Goal: Task Accomplishment & Management: Manage account settings

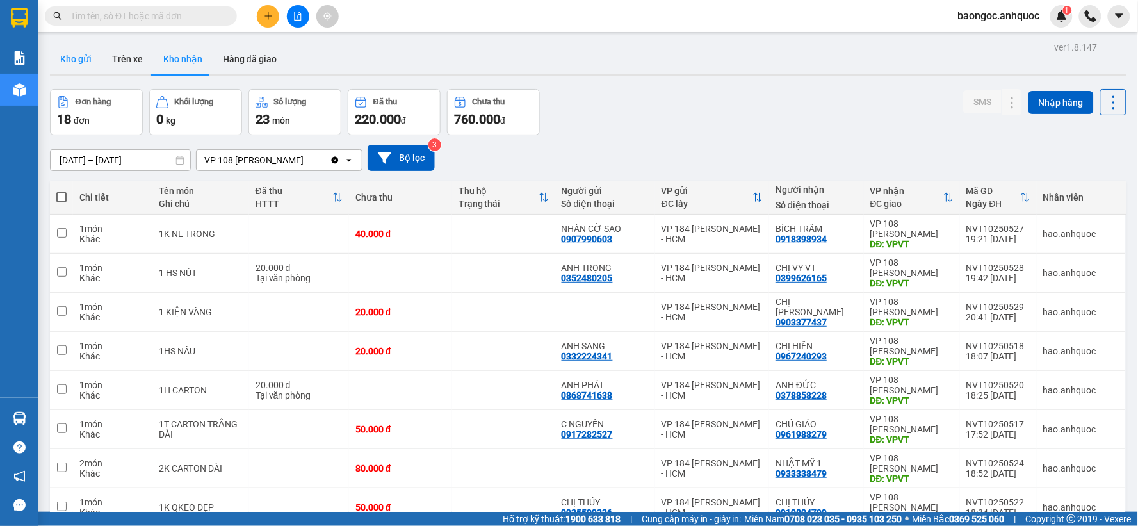
click at [67, 58] on button "Kho gửi" at bounding box center [76, 59] width 52 height 31
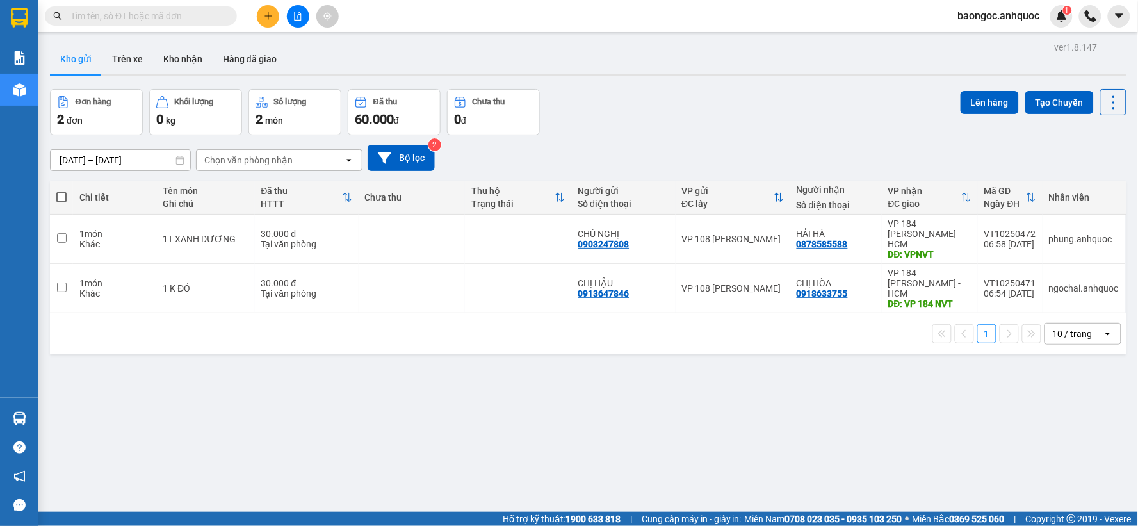
click at [65, 197] on span at bounding box center [61, 197] width 10 height 10
click at [61, 191] on input "checkbox" at bounding box center [61, 191] width 0 height 0
checkbox input "true"
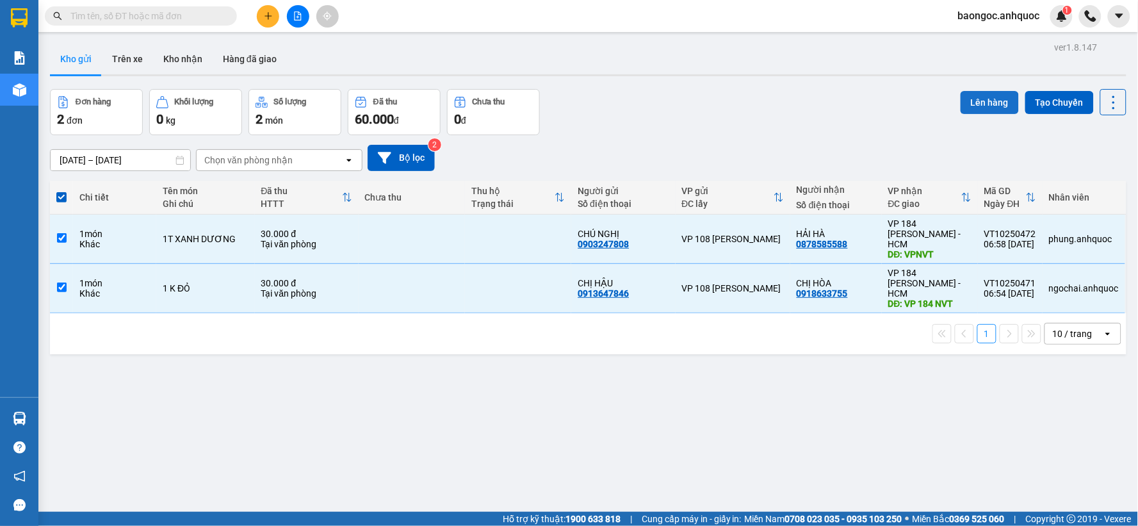
click at [991, 106] on button "Lên hàng" at bounding box center [990, 102] width 58 height 23
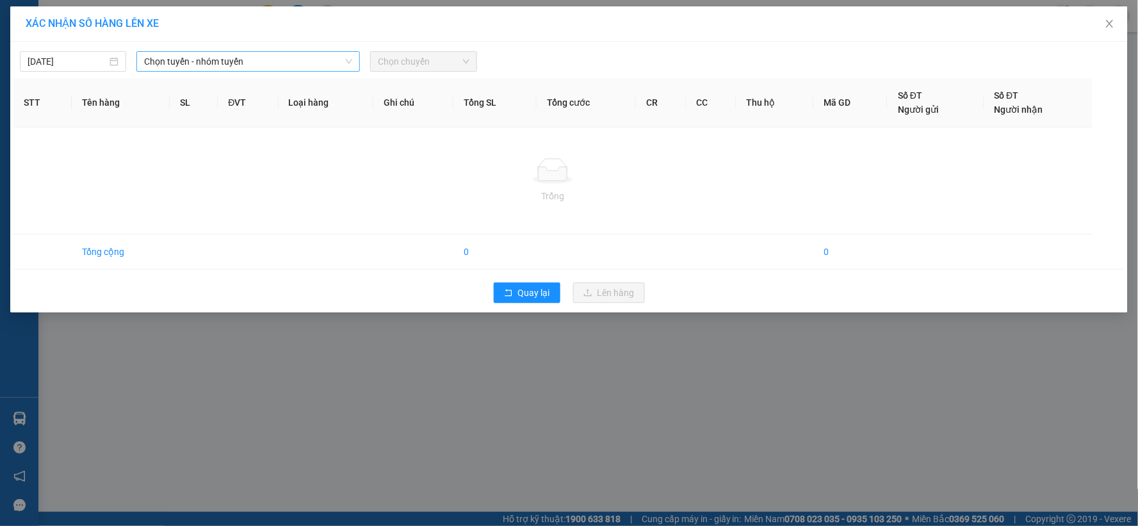
click at [188, 61] on span "Chọn tuyến - nhóm tuyến" at bounding box center [248, 61] width 208 height 19
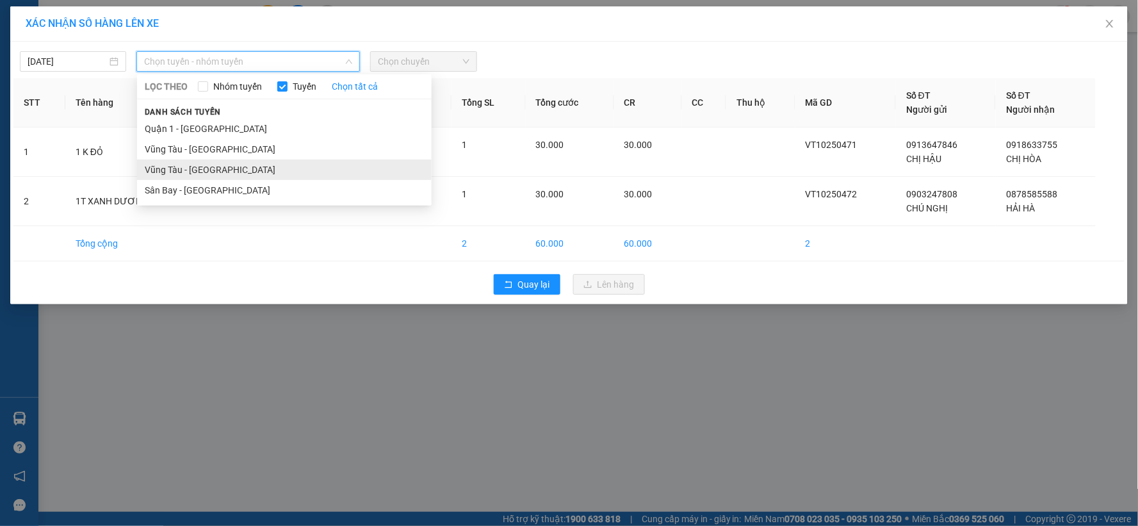
click at [210, 168] on li "Vũng Tàu - Sân Bay" at bounding box center [284, 169] width 295 height 20
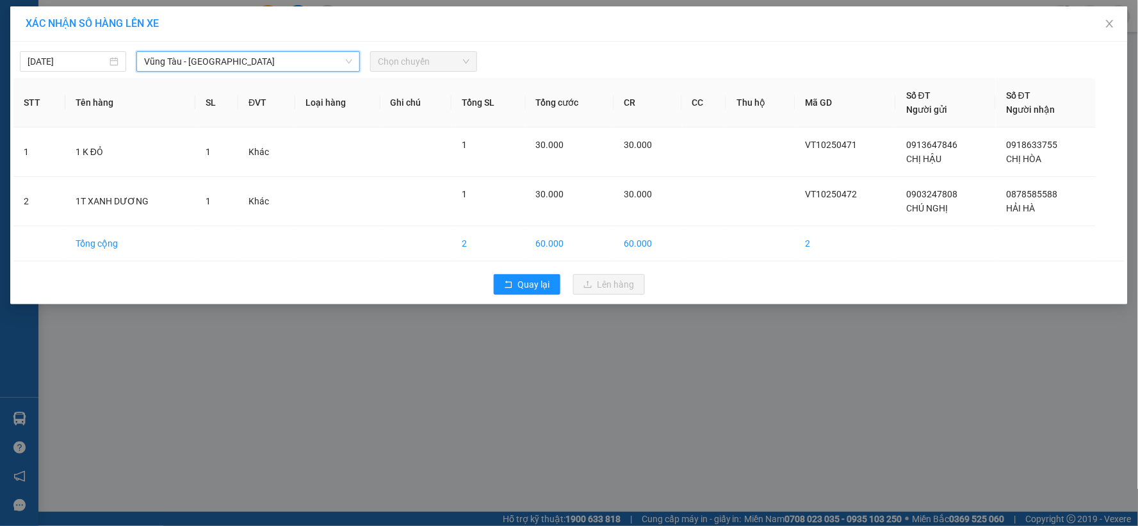
click at [410, 67] on span "Chọn chuyến" at bounding box center [423, 61] width 91 height 19
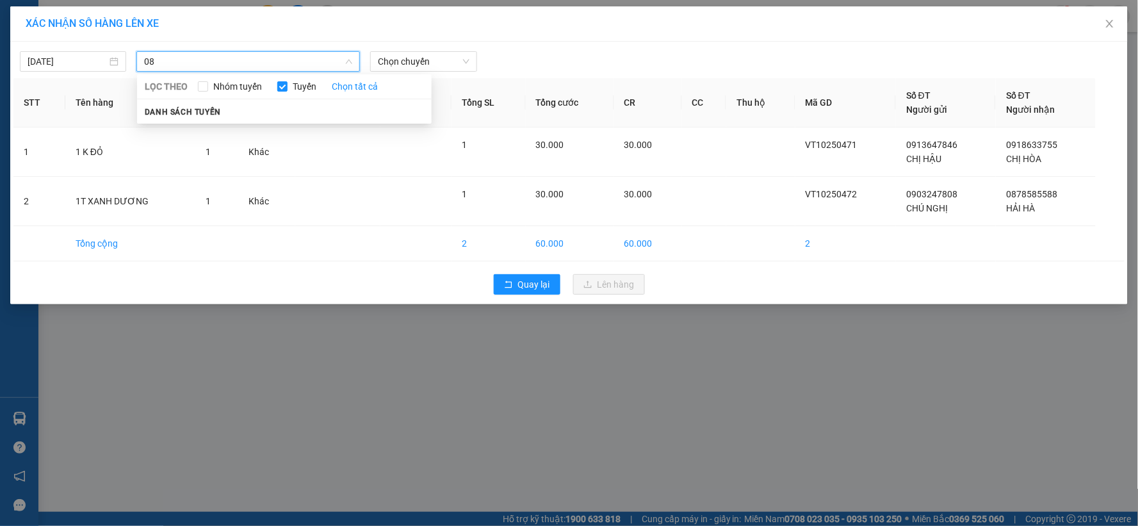
click at [245, 60] on input "08" at bounding box center [243, 61] width 199 height 19
drag, startPoint x: 175, startPoint y: 65, endPoint x: 58, endPoint y: 63, distance: 117.8
type input "08"
click at [58, 63] on div "14/10/2025 08 LỌC THEO Nhóm tuyến Tuyến Chọn tất cả Danh sách tuyến Chọn chuyến" at bounding box center [248, 61] width 467 height 20
type input "14/10/2025"
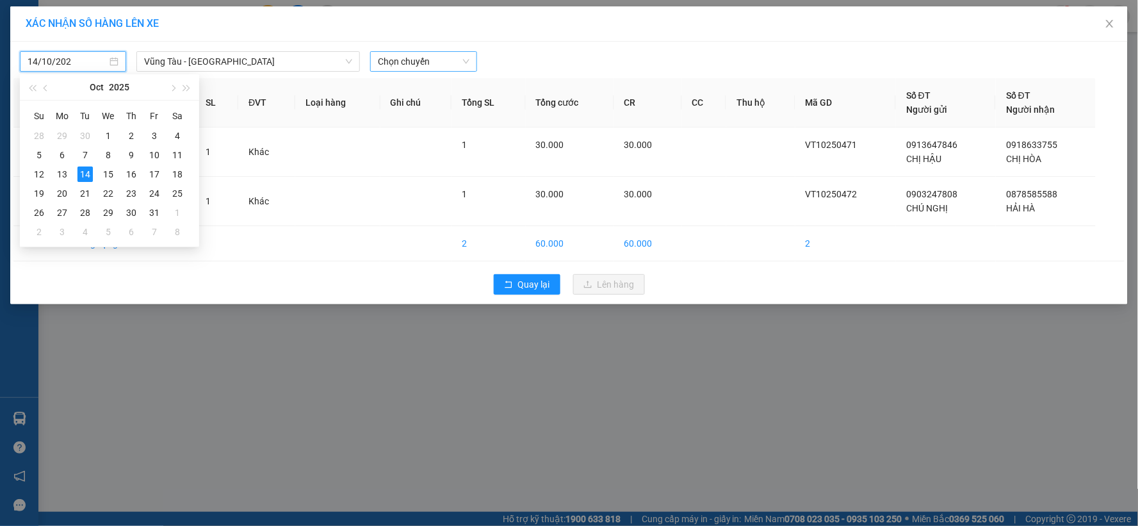
type input "14/10/2025"
click at [401, 56] on span "Chọn chuyến" at bounding box center [423, 61] width 91 height 19
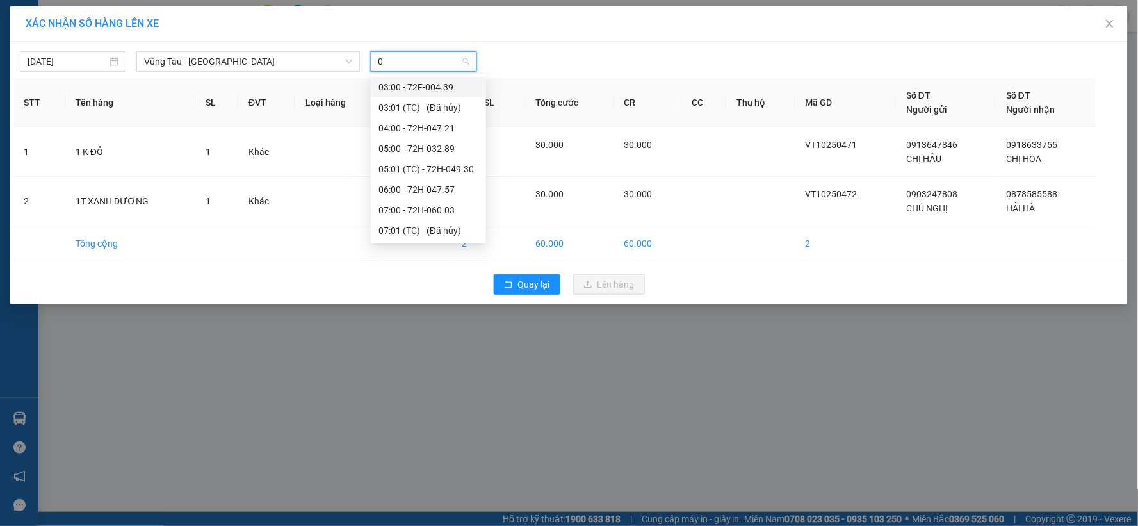
type input "08"
click at [430, 86] on div "08:00 - 72H-060.06" at bounding box center [428, 87] width 100 height 14
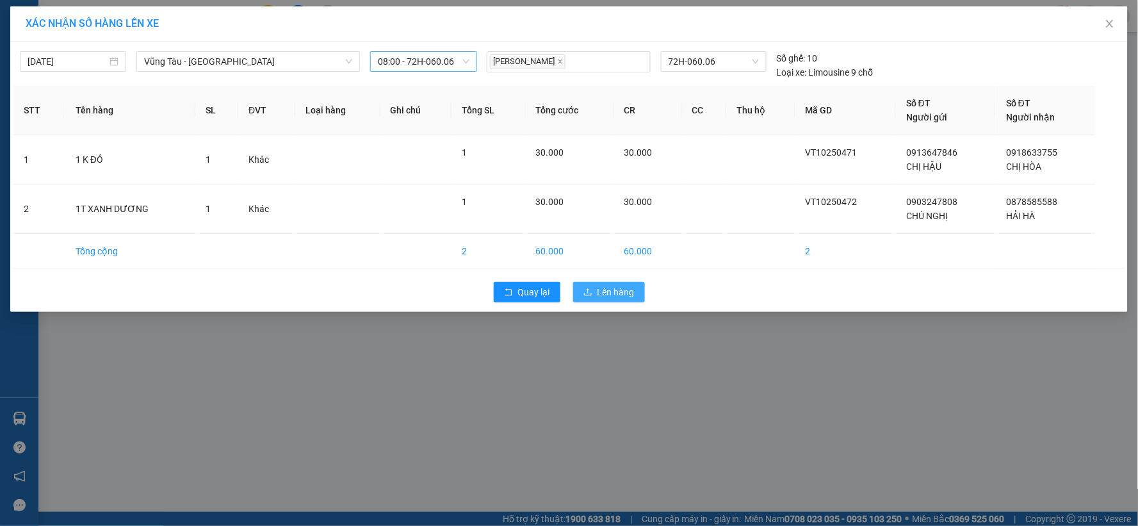
click at [630, 296] on span "Lên hàng" at bounding box center [615, 292] width 37 height 14
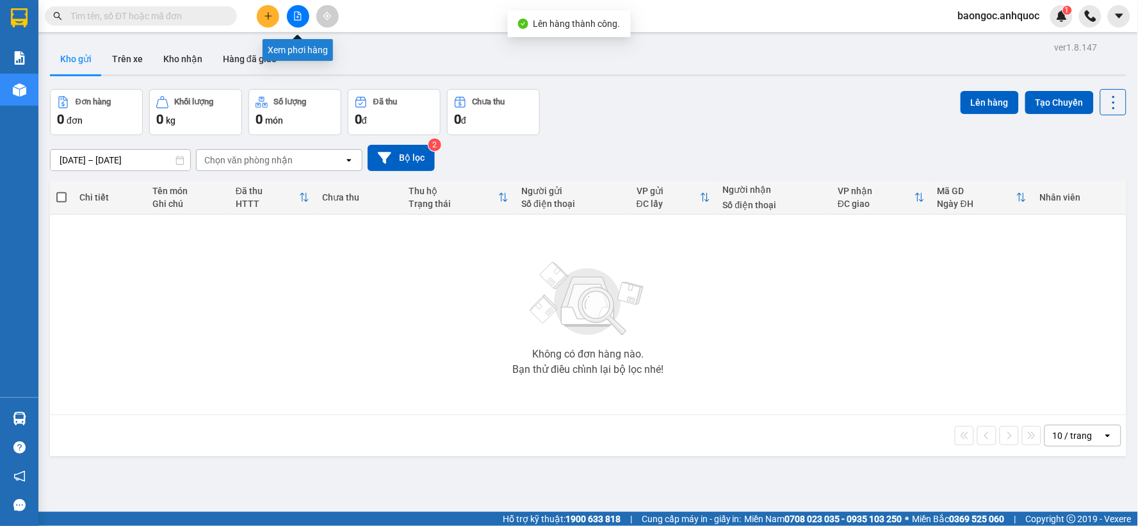
click at [304, 17] on button at bounding box center [298, 16] width 22 height 22
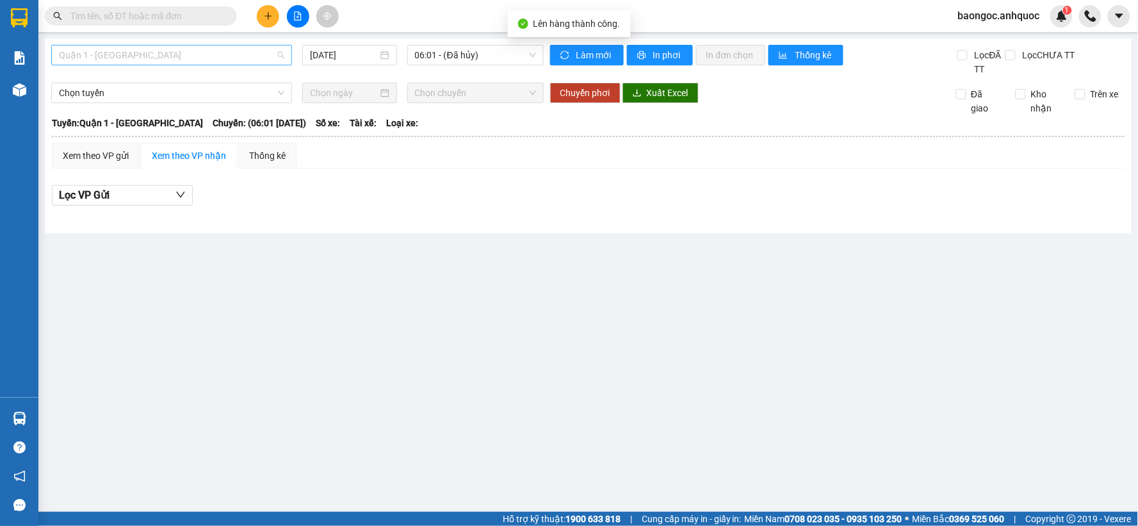
click at [197, 56] on span "Quận 1 - Vũng Tàu" at bounding box center [171, 54] width 225 height 19
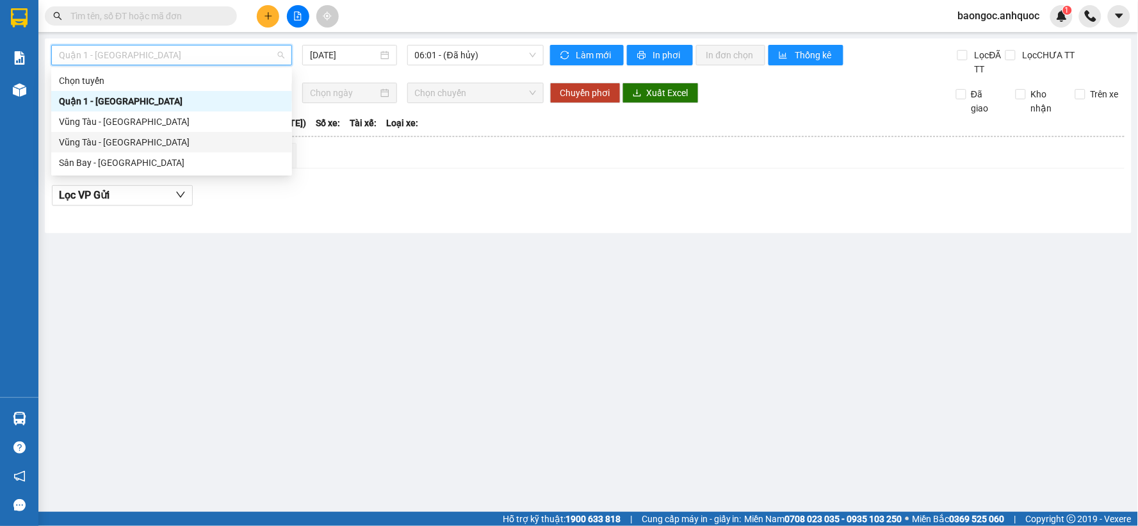
click at [130, 139] on div "Vũng Tàu - Sân Bay" at bounding box center [171, 142] width 225 height 14
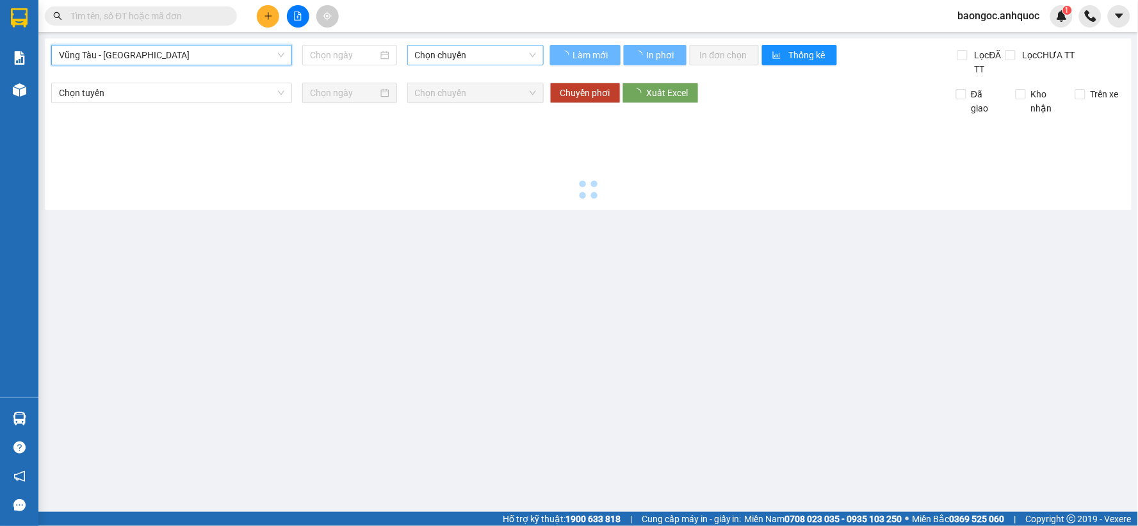
click at [471, 53] on span "Chọn chuyến" at bounding box center [475, 54] width 121 height 19
type input "14/10/2025"
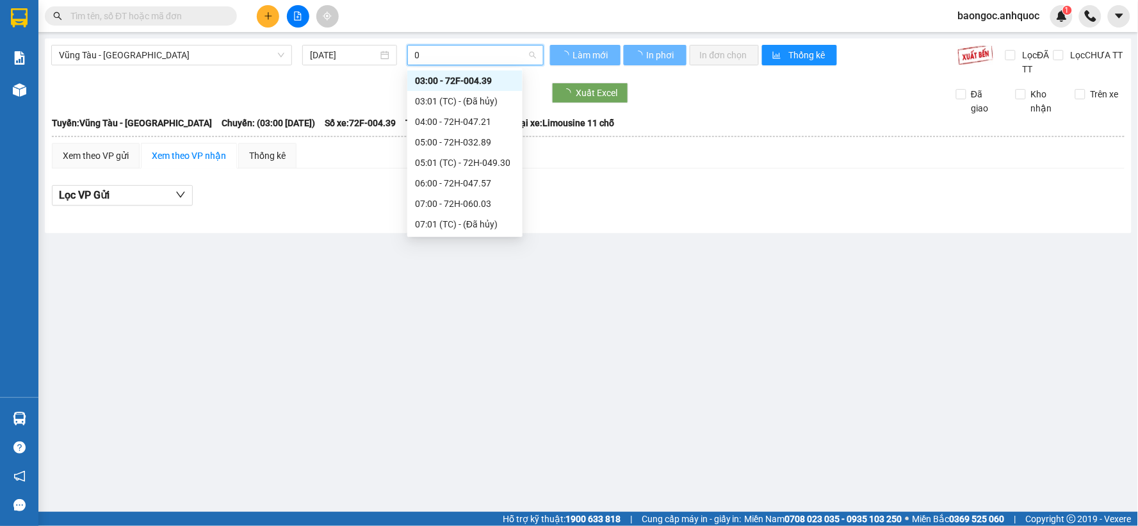
type input "08"
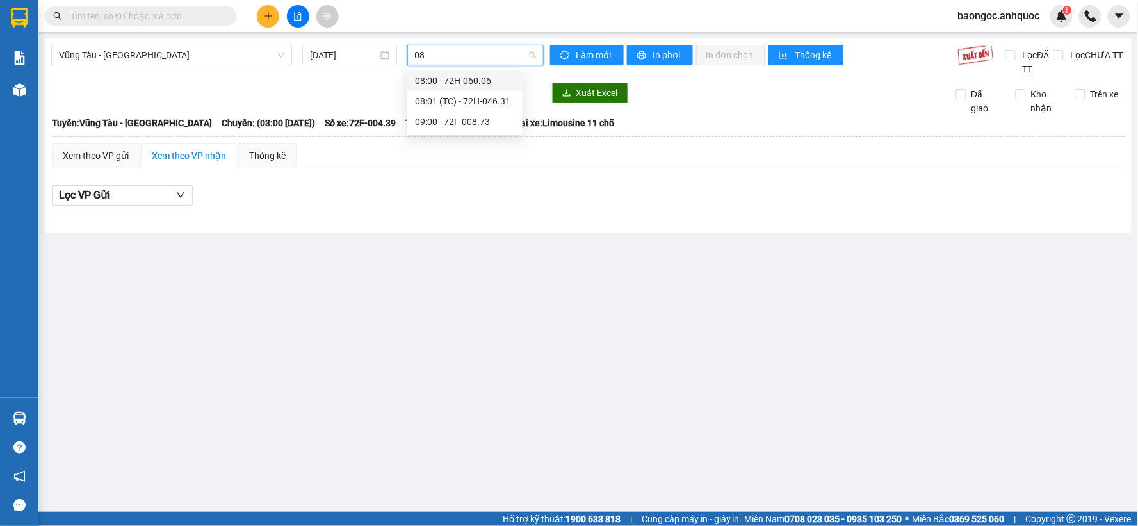
click at [474, 77] on div "08:00 - 72H-060.06" at bounding box center [465, 81] width 100 height 14
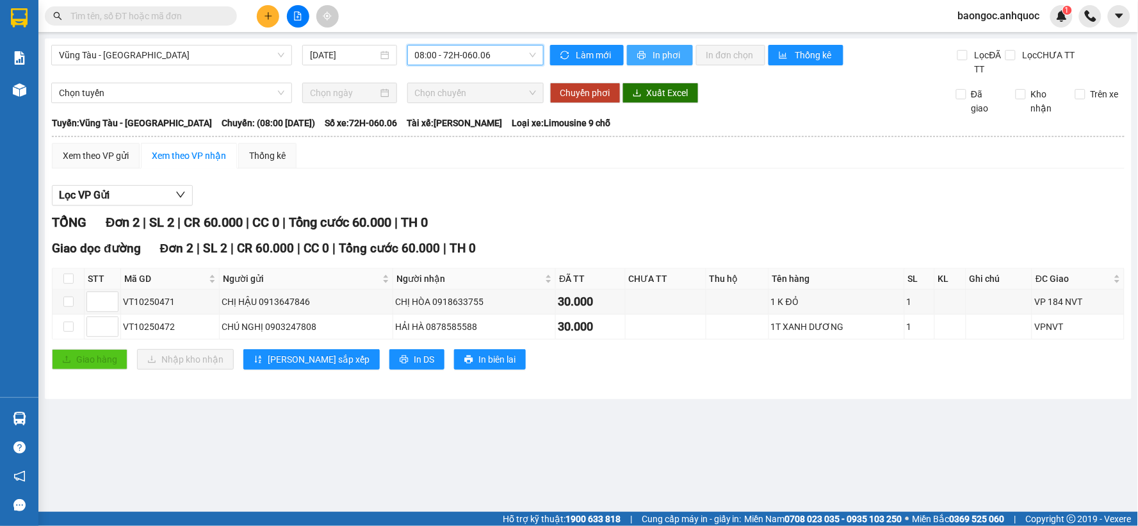
click at [667, 53] on span "In phơi" at bounding box center [667, 55] width 29 height 14
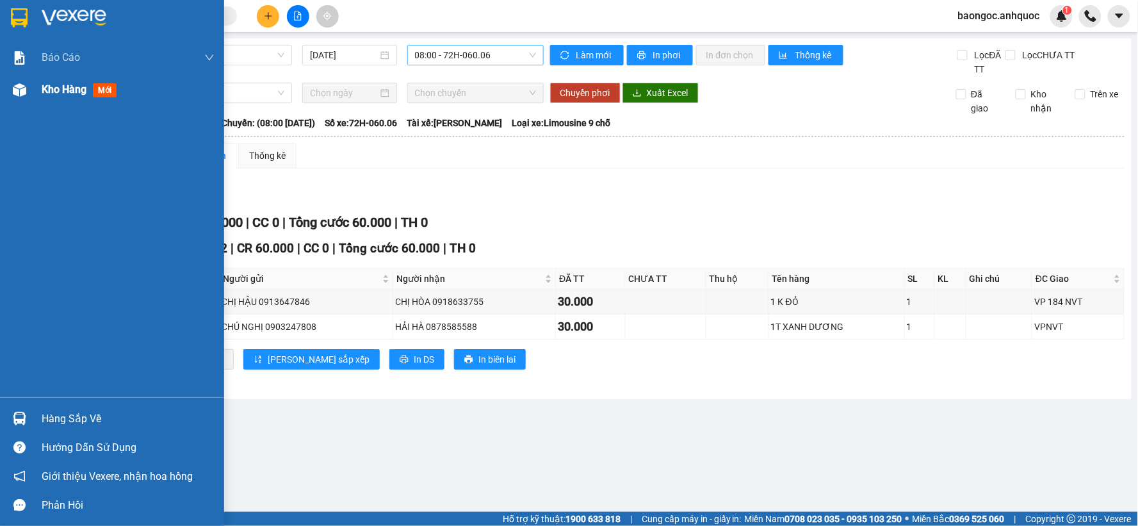
click at [52, 88] on span "Kho hàng" at bounding box center [64, 89] width 45 height 12
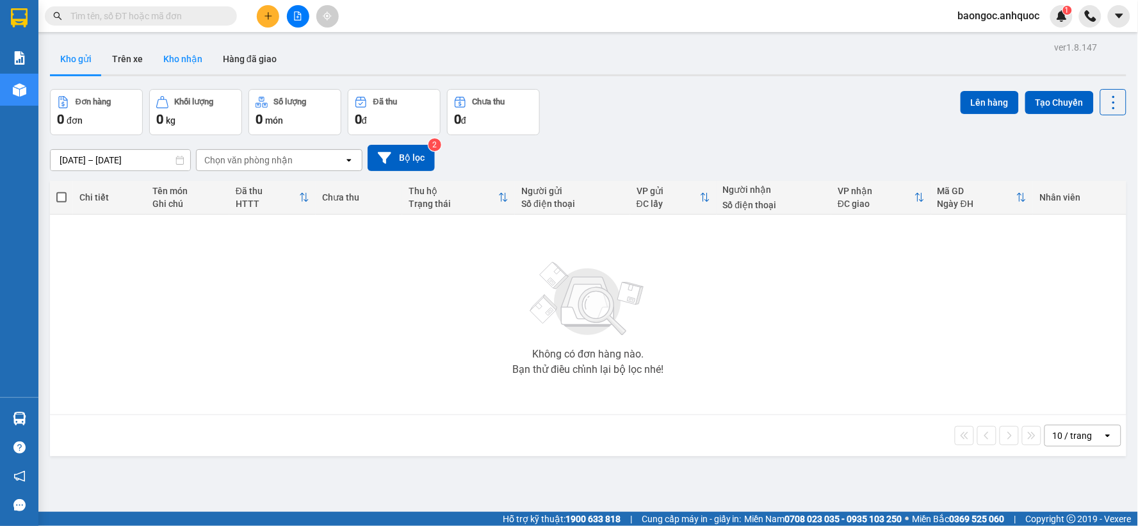
click at [158, 56] on button "Kho nhận" at bounding box center [183, 59] width 60 height 31
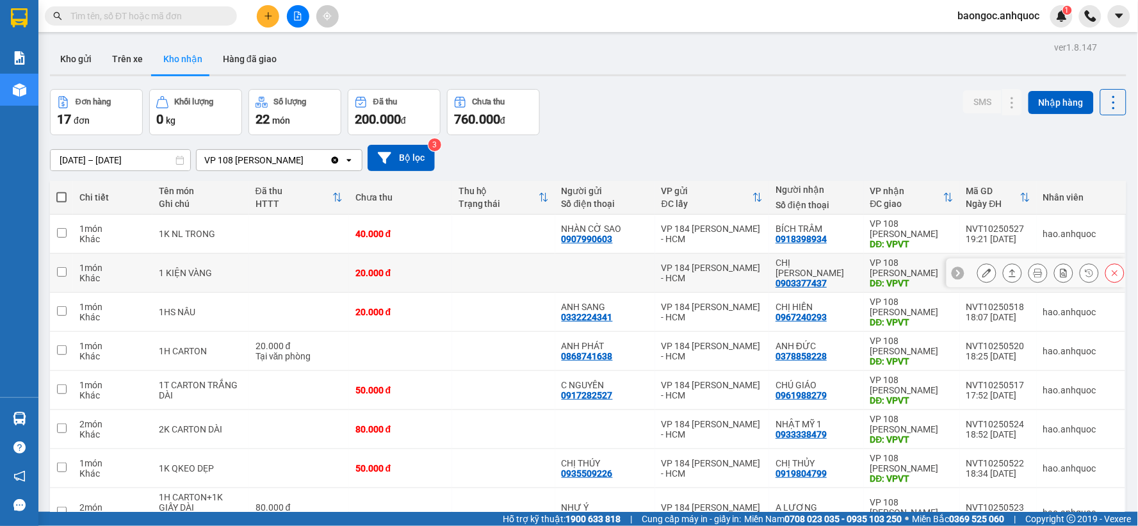
click at [978, 279] on button at bounding box center [987, 273] width 18 height 22
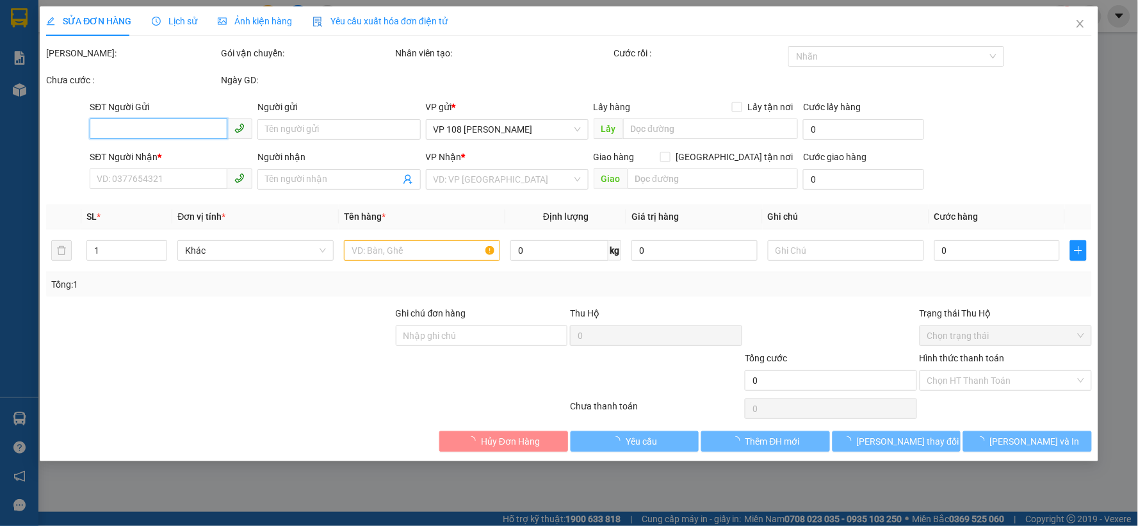
type input "0903377437"
type input "CHỊ [PERSON_NAME]"
type input "VPVT"
type input "20.000"
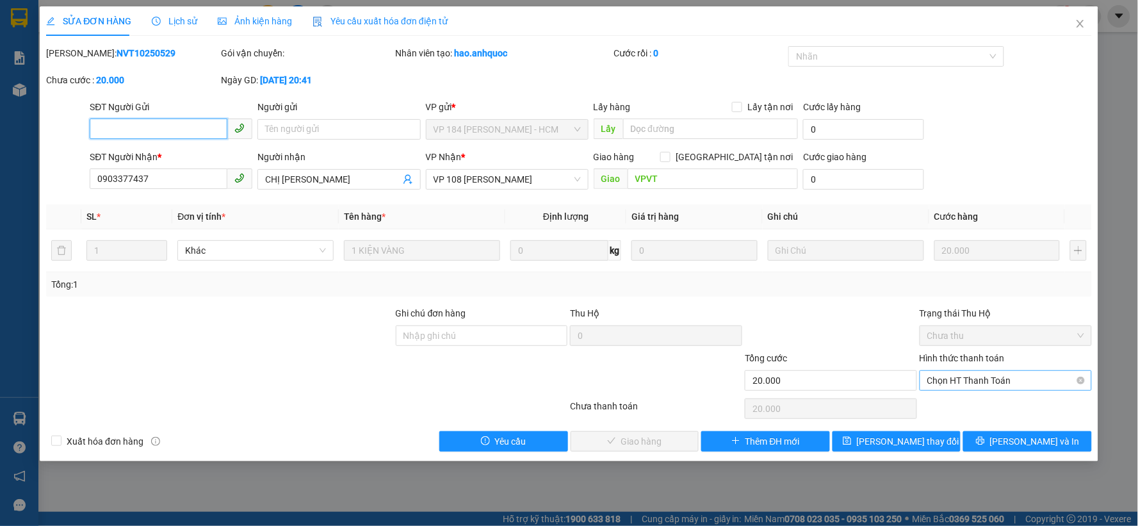
click at [1042, 383] on span "Chọn HT Thanh Toán" at bounding box center [1005, 380] width 157 height 19
click at [1016, 402] on div "Tại văn phòng" at bounding box center [1006, 406] width 157 height 14
type input "0"
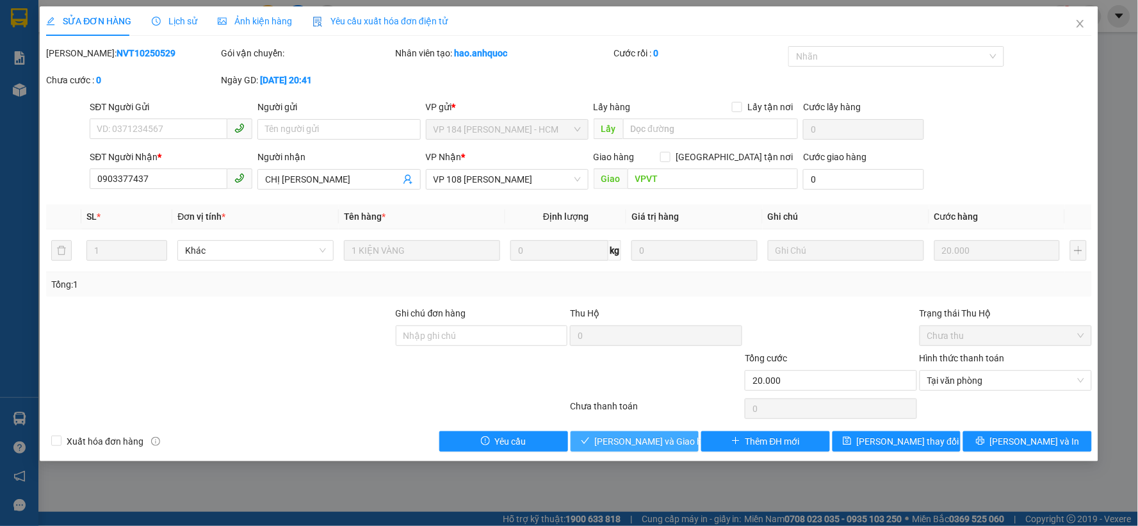
click at [616, 437] on span "Lưu và Giao hàng" at bounding box center [656, 441] width 123 height 14
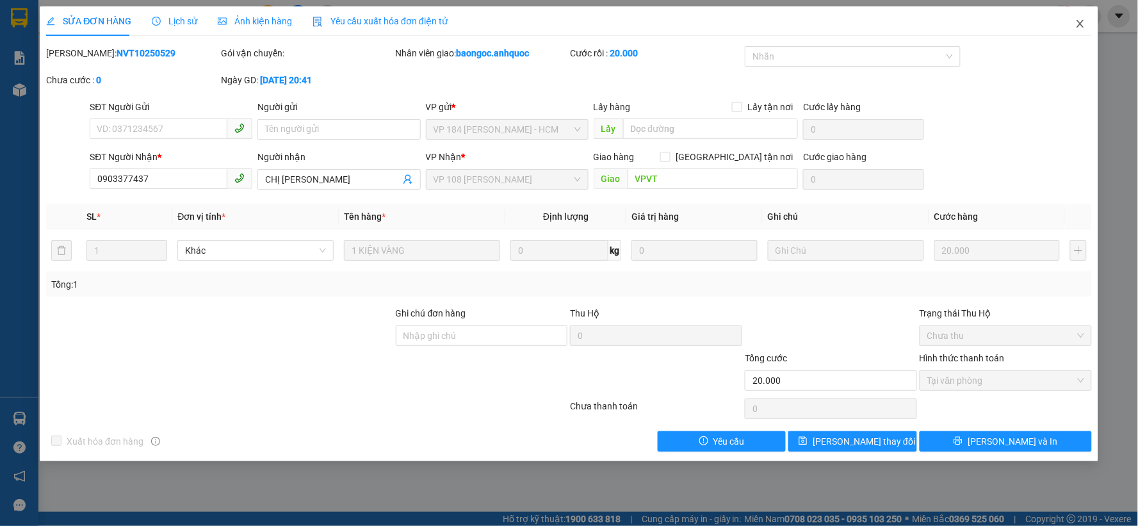
click at [1080, 26] on icon "close" at bounding box center [1080, 24] width 10 height 10
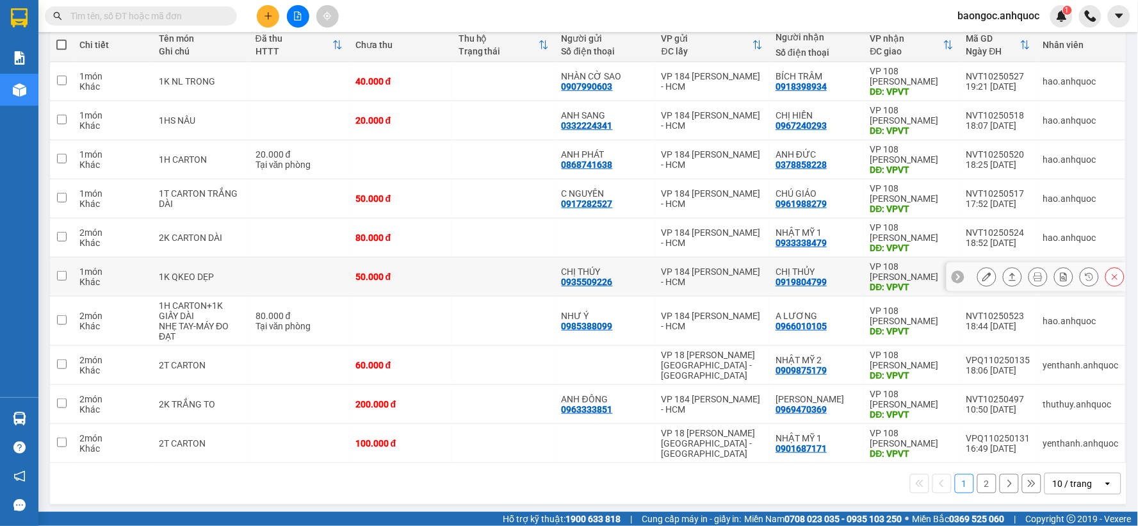
scroll to position [157, 0]
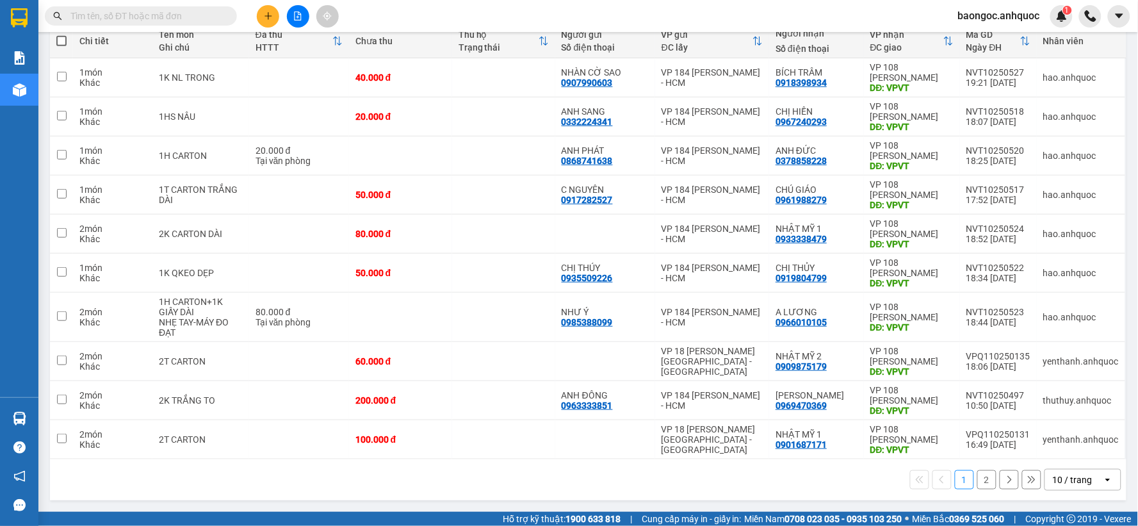
click at [1076, 483] on div "10 / trang" at bounding box center [1073, 479] width 40 height 13
click at [1082, 411] on span "50 / trang" at bounding box center [1064, 406] width 41 height 13
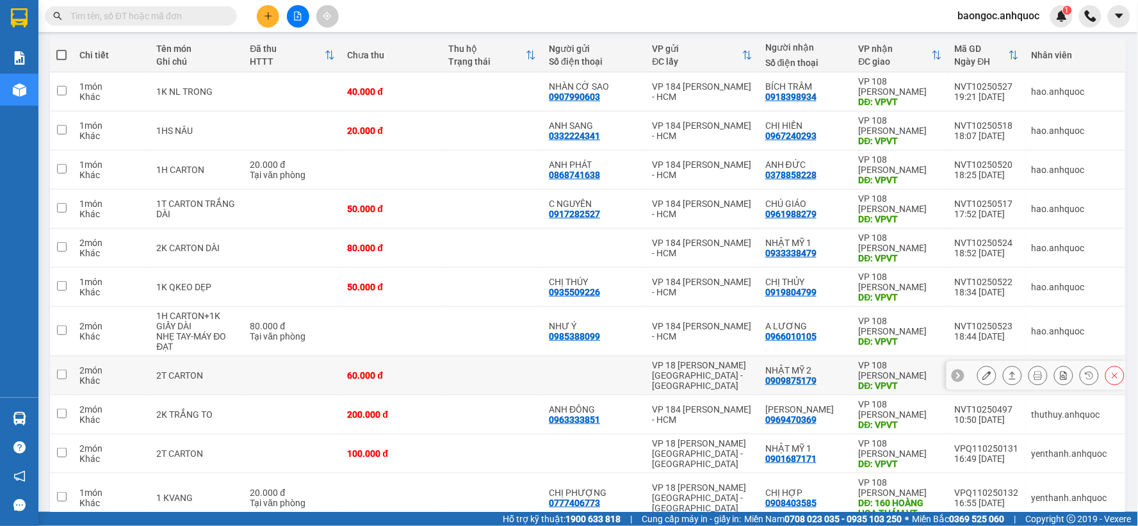
scroll to position [0, 0]
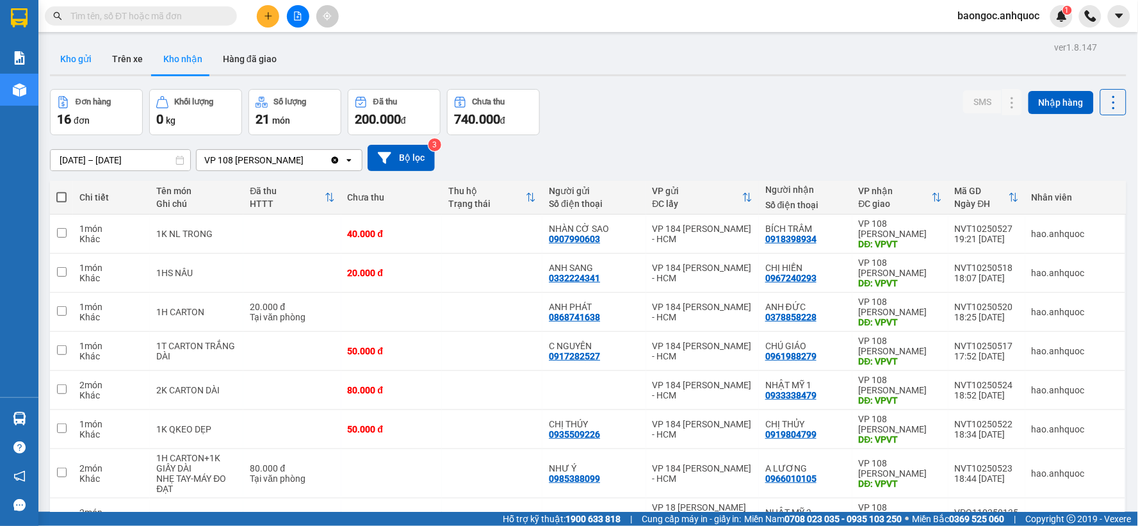
click at [77, 61] on button "Kho gửi" at bounding box center [76, 59] width 52 height 31
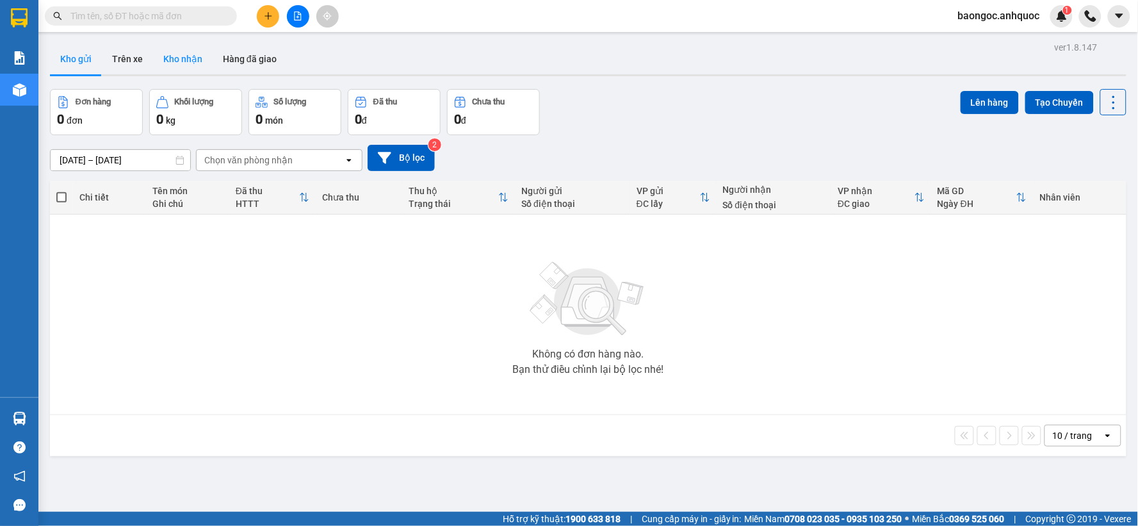
click at [183, 60] on button "Kho nhận" at bounding box center [183, 59] width 60 height 31
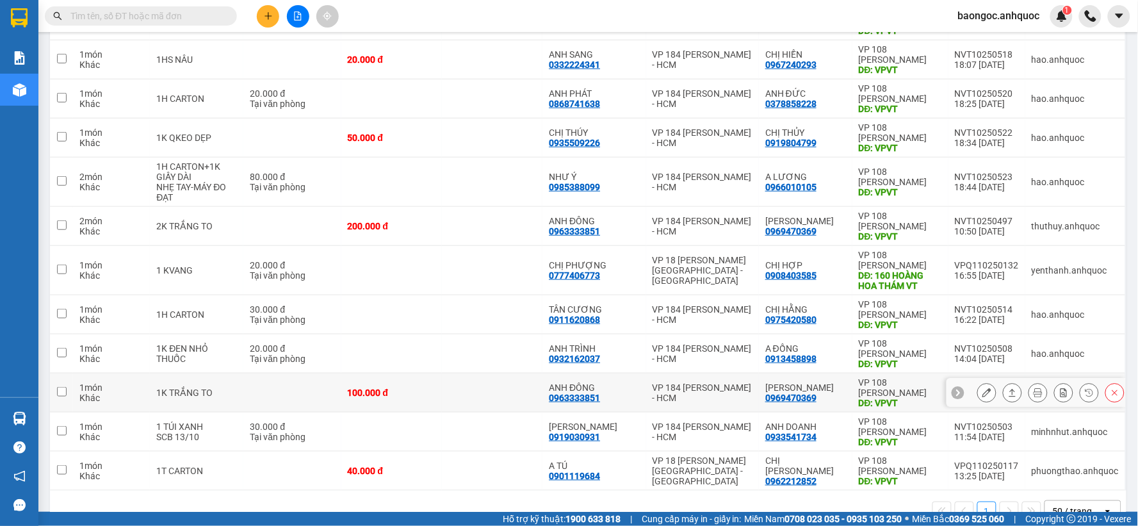
scroll to position [246, 0]
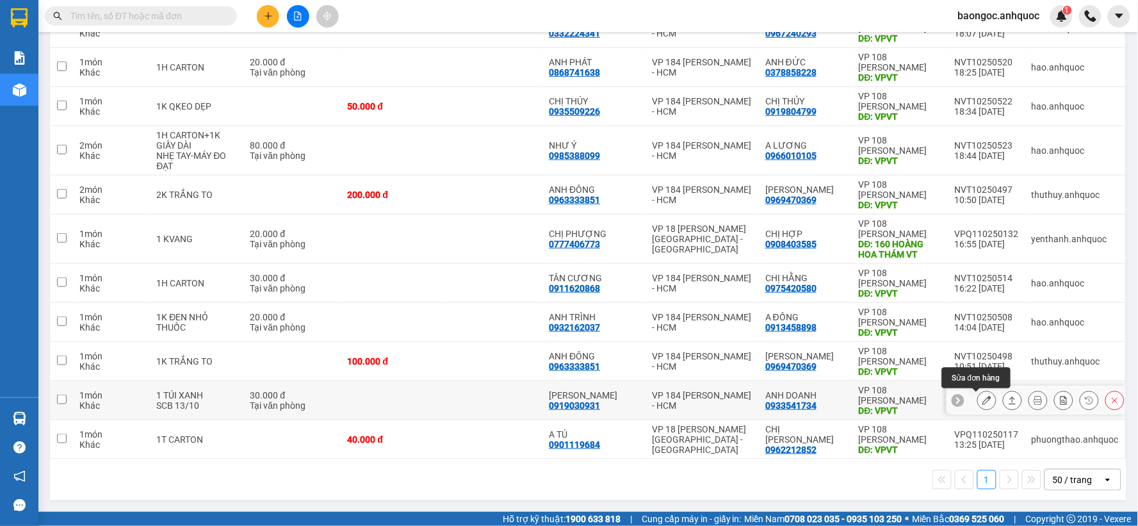
click at [982, 400] on icon at bounding box center [986, 400] width 9 height 9
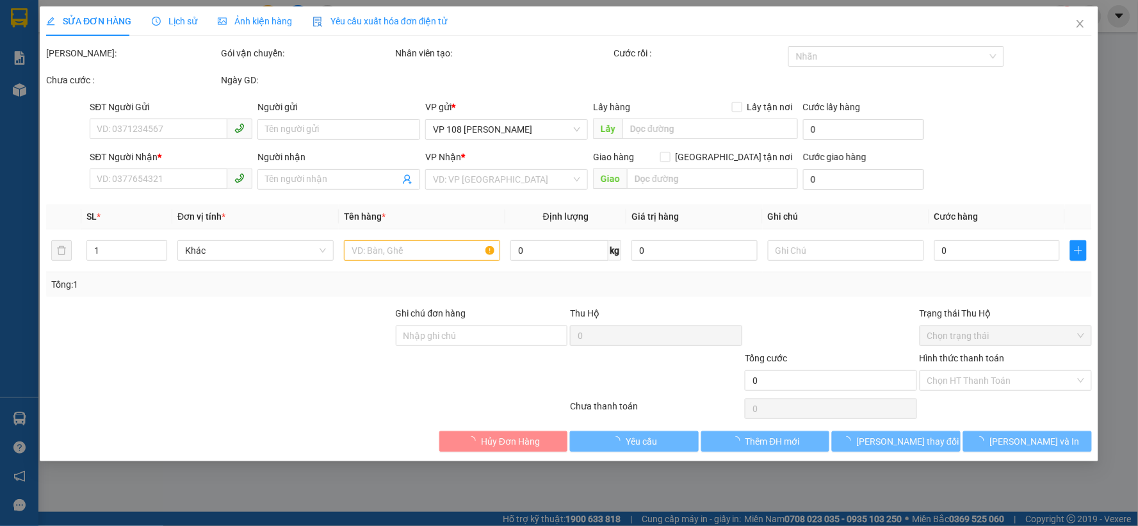
type input "0919030931"
type input "ANH SƠN"
type input "0933541734"
type input "ANH DOANH"
type input "VPVT"
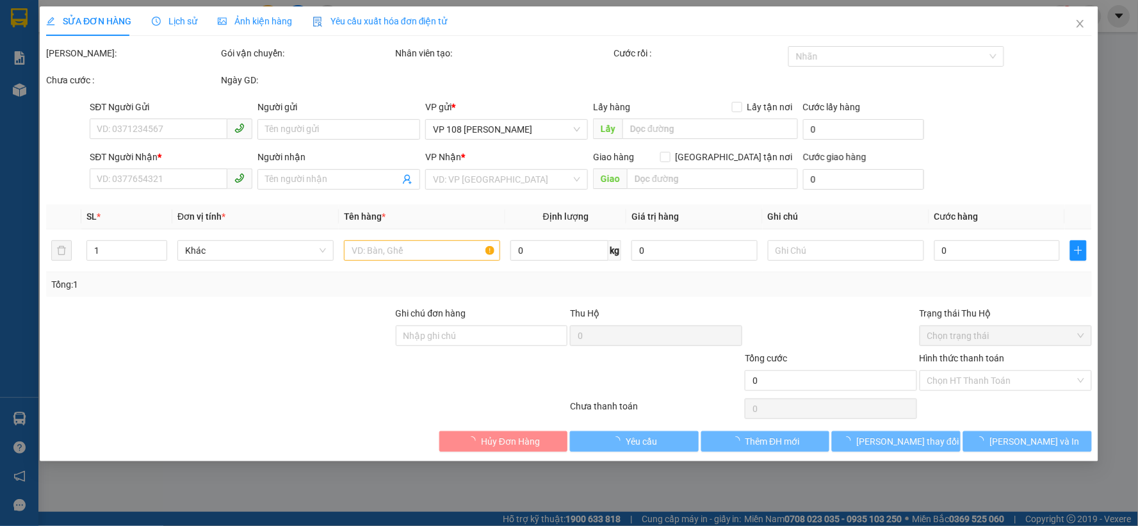
type input "30.000"
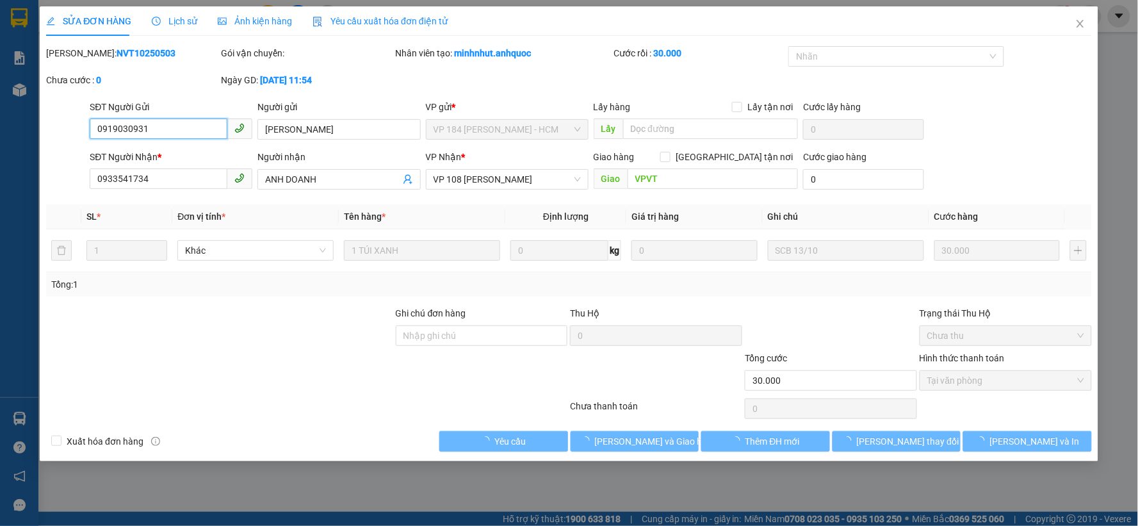
checkbox input "true"
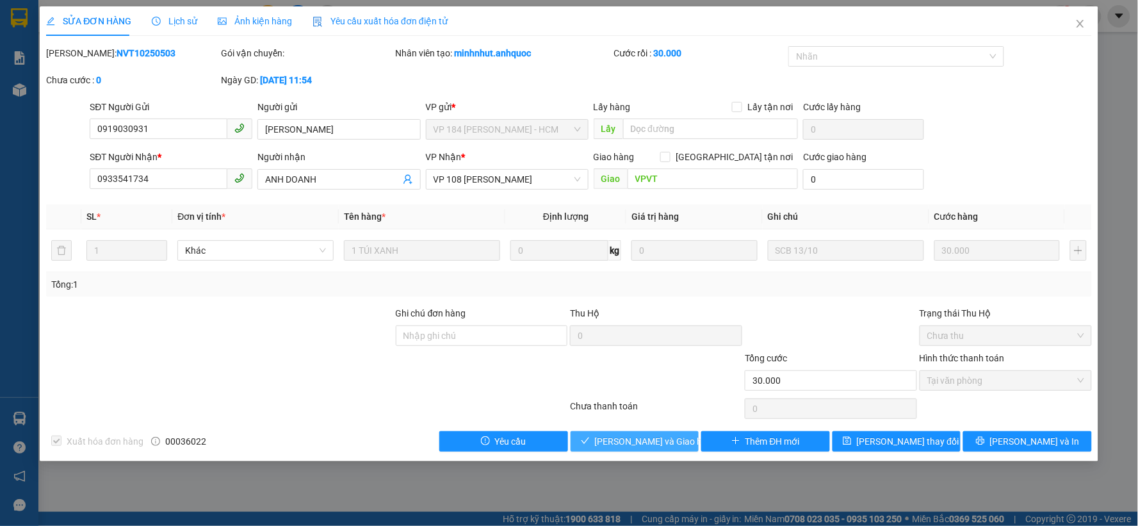
click at [654, 446] on span "Lưu và Giao hàng" at bounding box center [656, 441] width 123 height 14
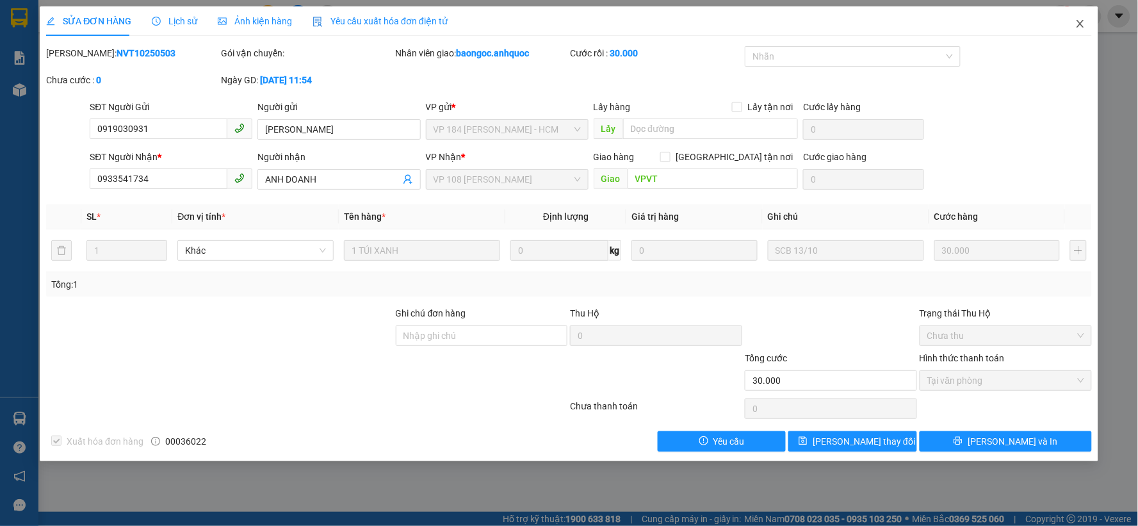
click at [1080, 26] on icon "close" at bounding box center [1080, 24] width 10 height 10
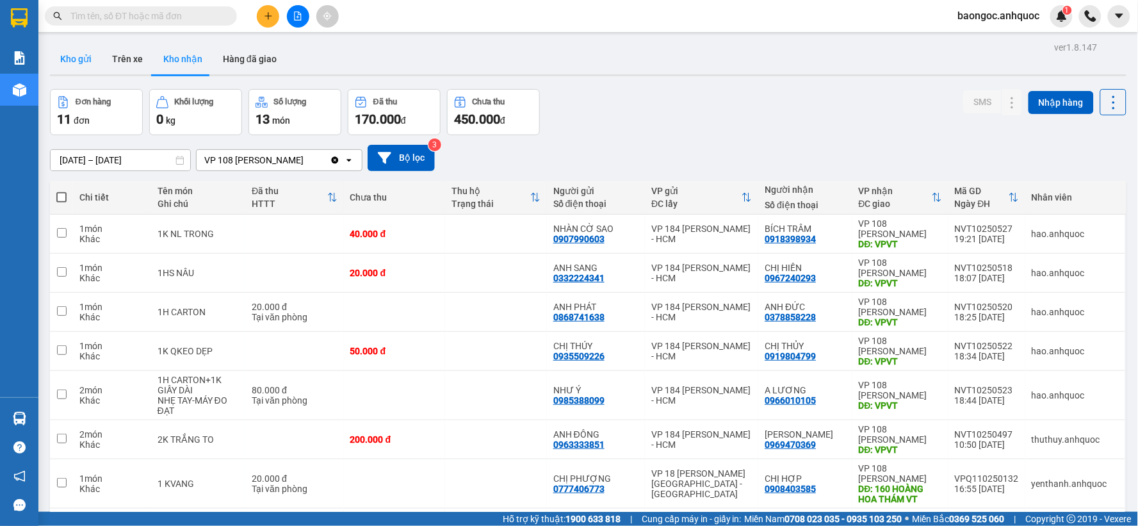
click at [60, 64] on button "Kho gửi" at bounding box center [76, 59] width 52 height 31
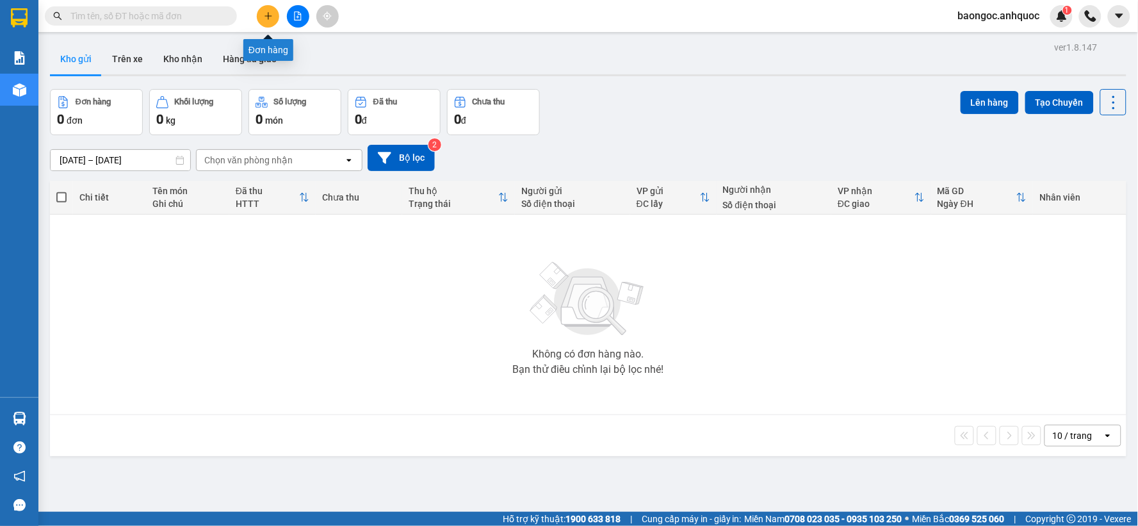
click at [267, 14] on icon "plus" at bounding box center [268, 16] width 9 height 9
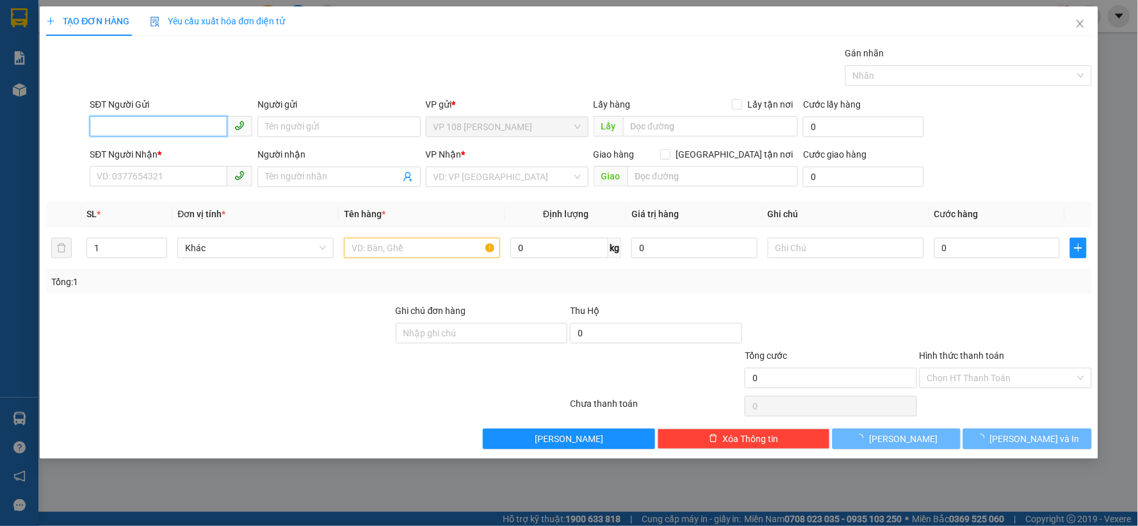
click at [190, 124] on input "SĐT Người Gửi" at bounding box center [159, 126] width 138 height 20
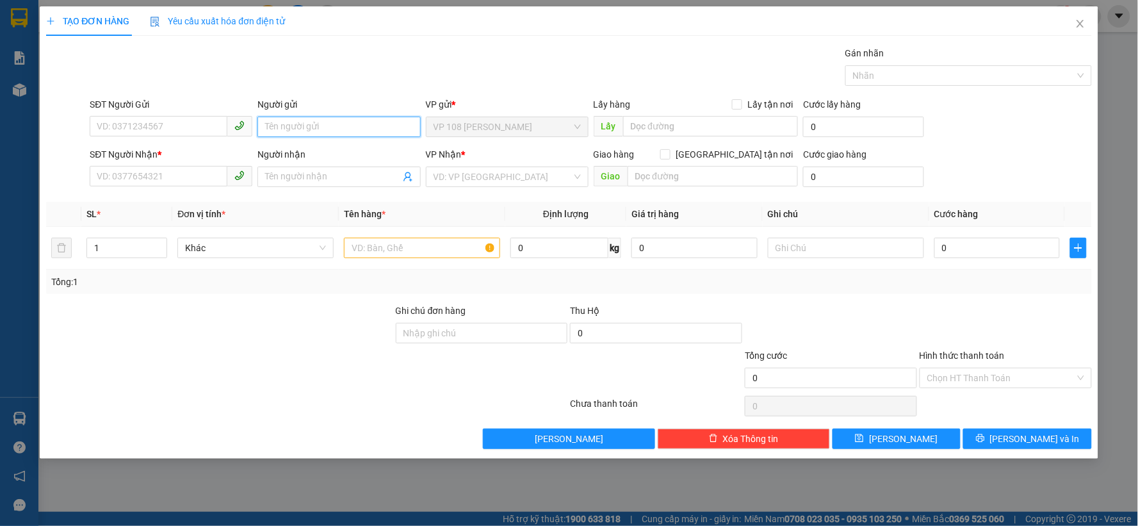
click at [321, 125] on input "Người gửi" at bounding box center [338, 127] width 163 height 20
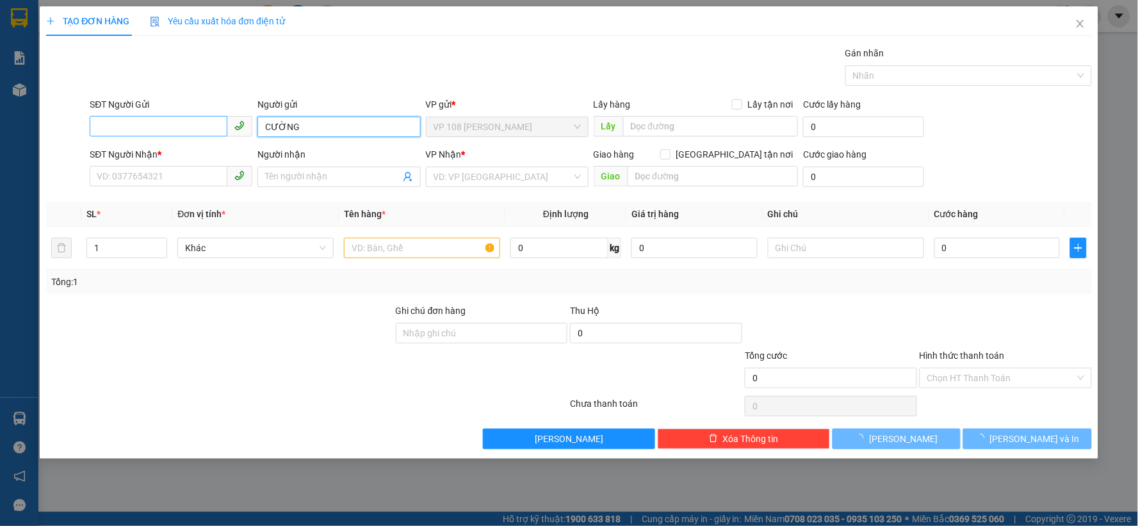
type input "CƯỜNG"
drag, startPoint x: 178, startPoint y: 123, endPoint x: 178, endPoint y: 115, distance: 7.7
click at [178, 116] on input "SĐT Người Gửi" at bounding box center [159, 126] width 138 height 20
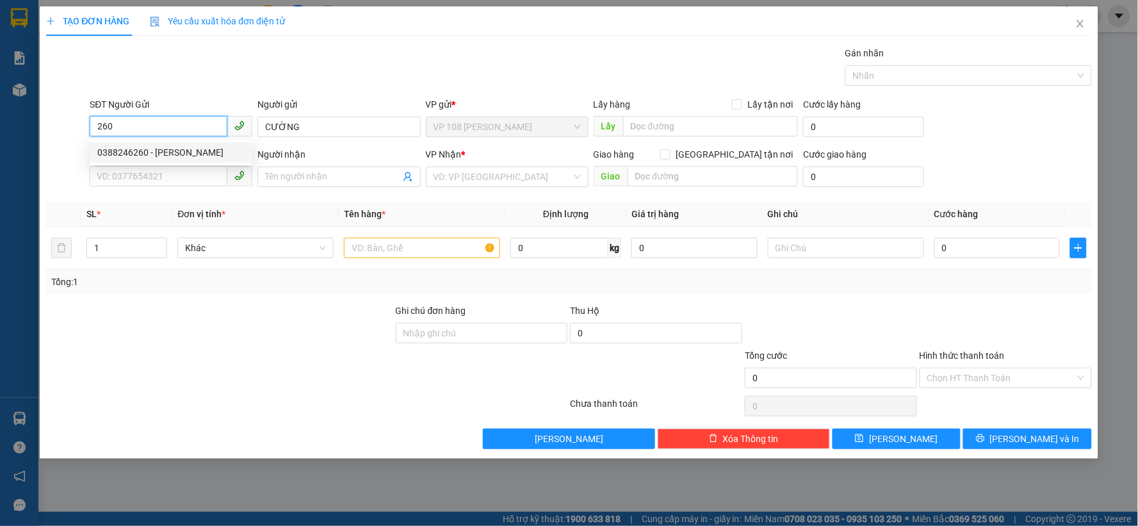
click at [170, 149] on div "0388246260 - ANH CƯỜNG" at bounding box center [170, 152] width 147 height 14
type input "0388246260"
type input "ANH CƯỜNG"
type input "0981664771"
type input "A TRỌNG"
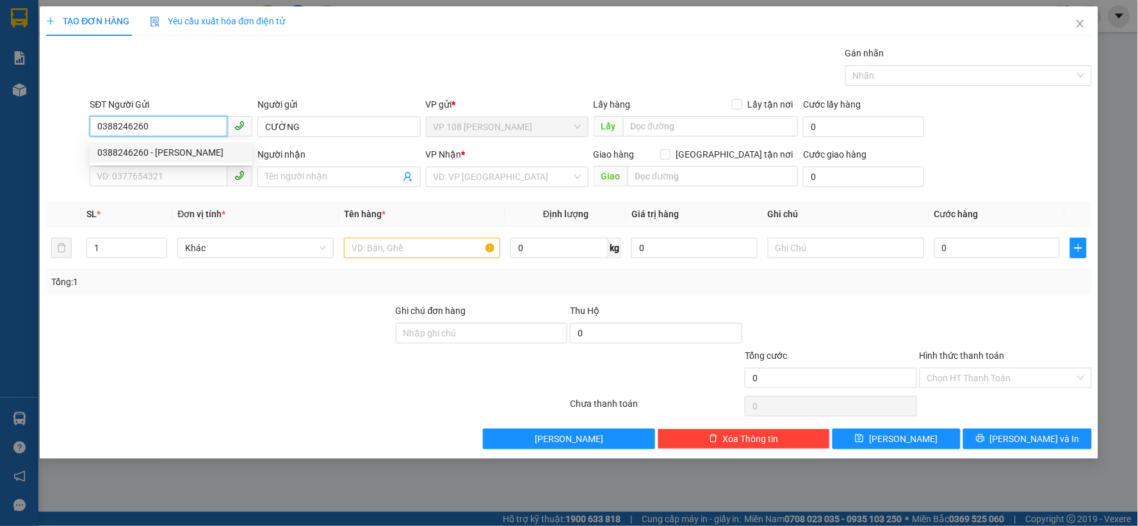
type input "VP184"
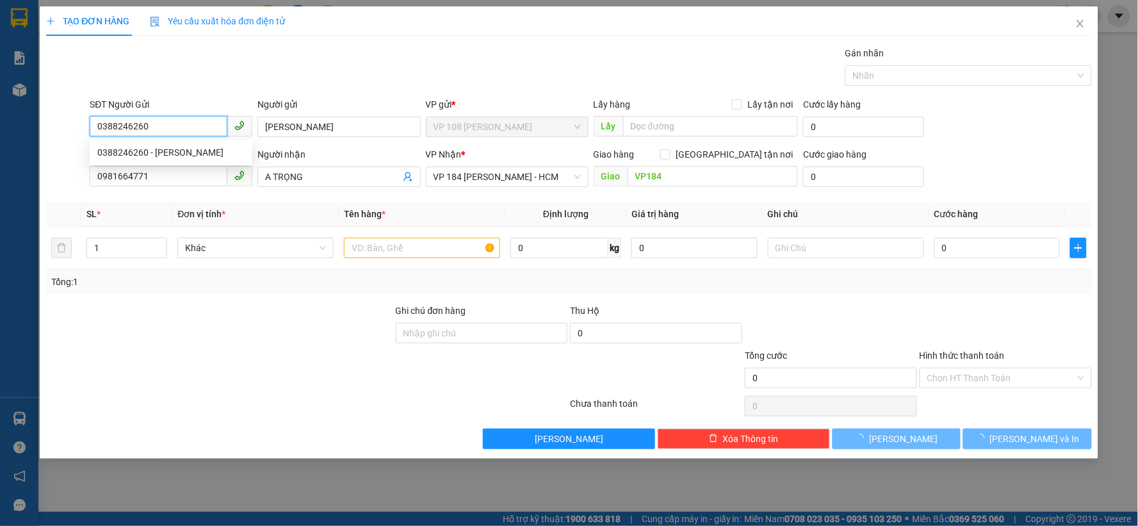
type input "20.000"
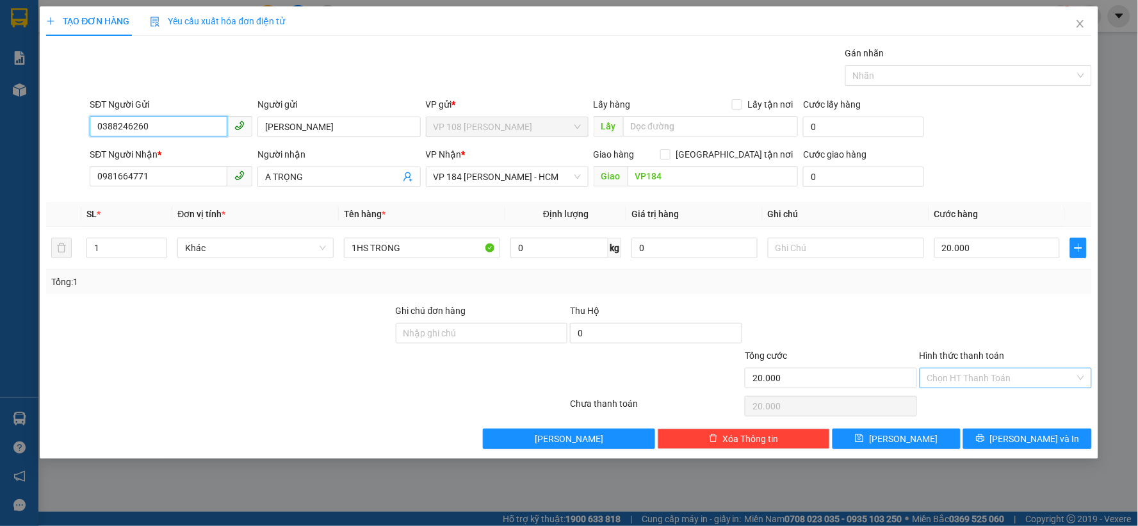
type input "0388246260"
click at [967, 369] on input "Hình thức thanh toán" at bounding box center [1001, 377] width 148 height 19
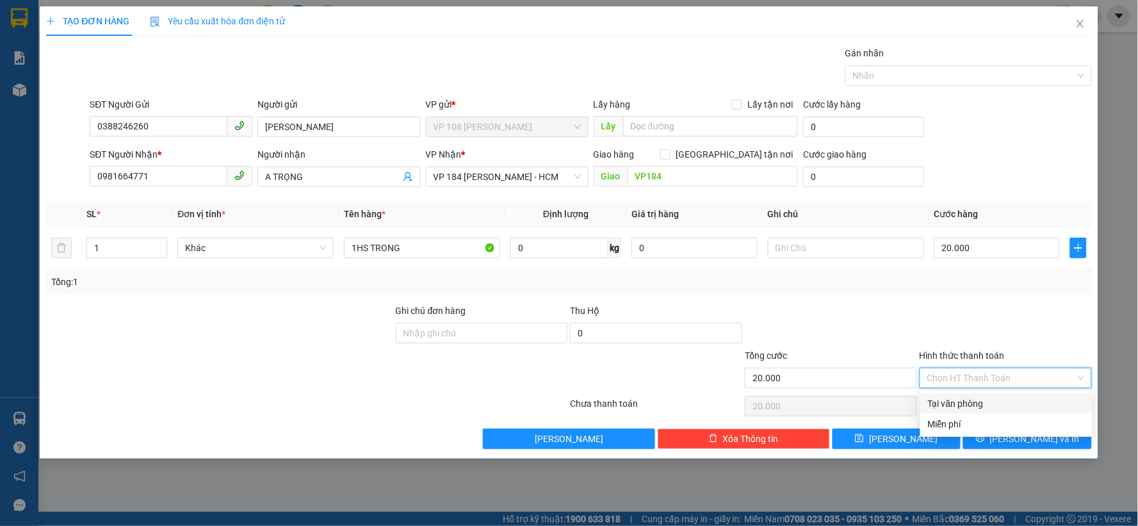
click at [959, 403] on div "Tại văn phòng" at bounding box center [1006, 403] width 157 height 14
type input "0"
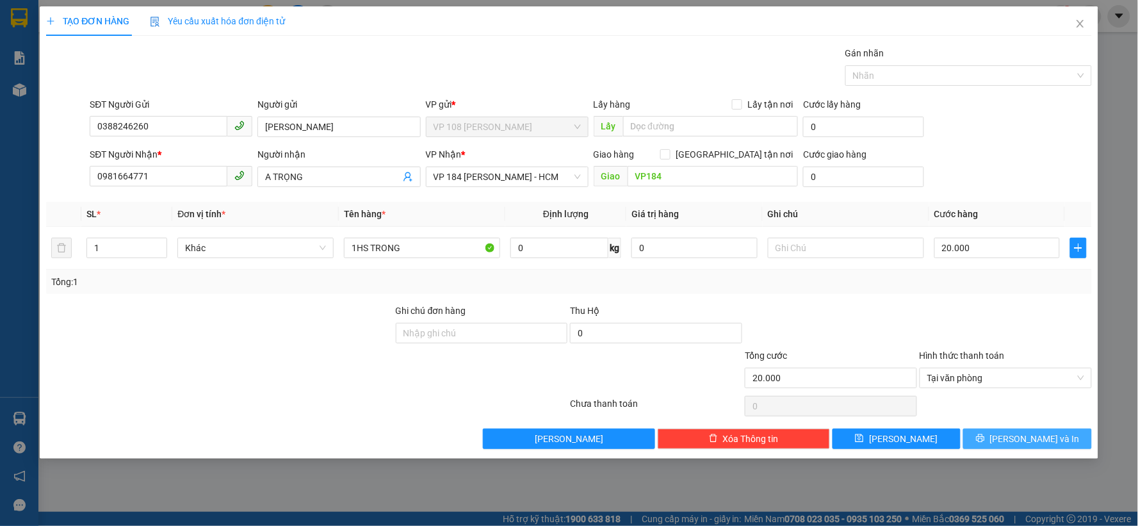
click at [998, 438] on button "Lưu và In" at bounding box center [1027, 438] width 129 height 20
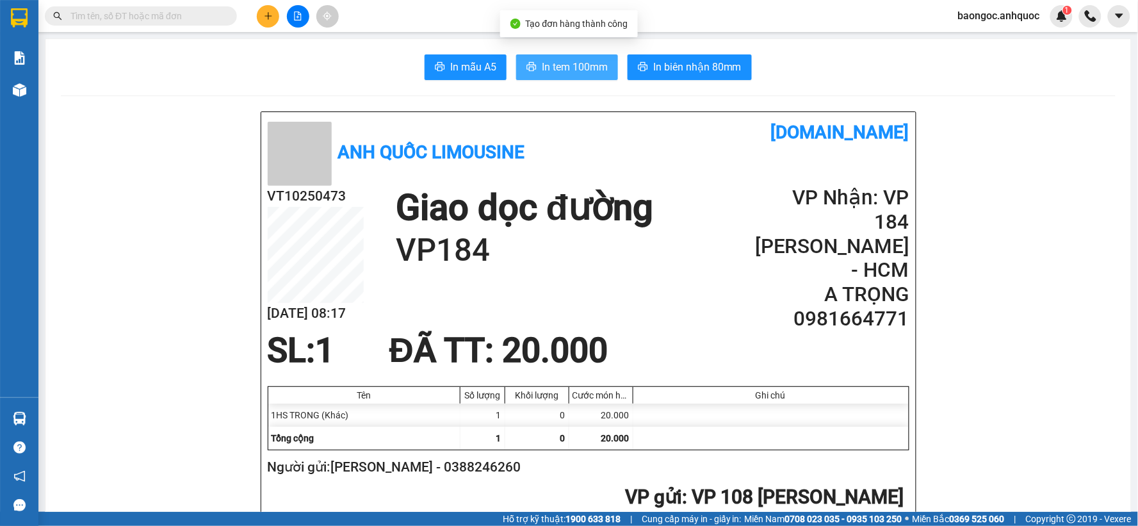
click at [566, 68] on span "In tem 100mm" at bounding box center [575, 67] width 66 height 16
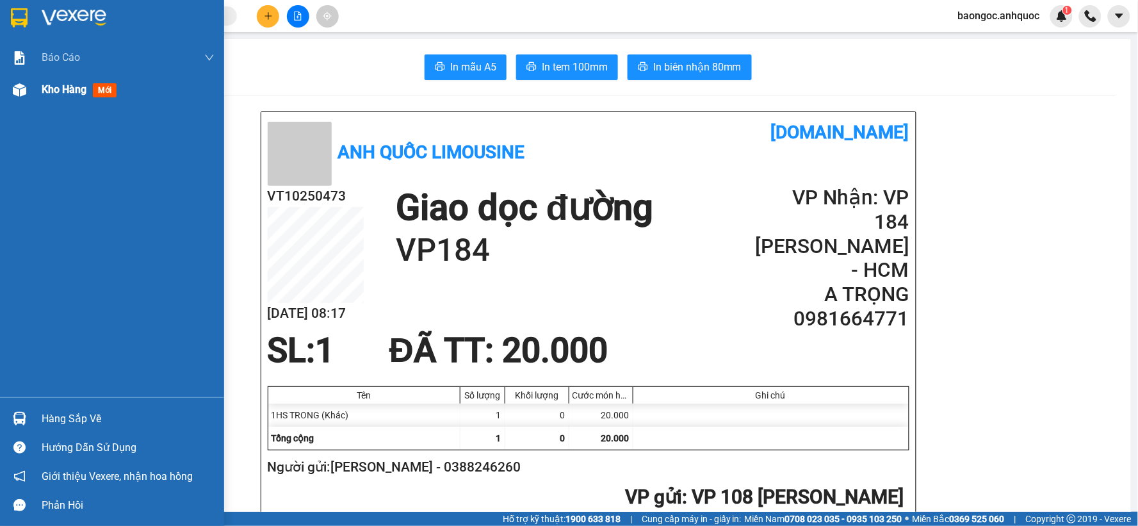
click at [64, 83] on span "Kho hàng" at bounding box center [64, 89] width 45 height 12
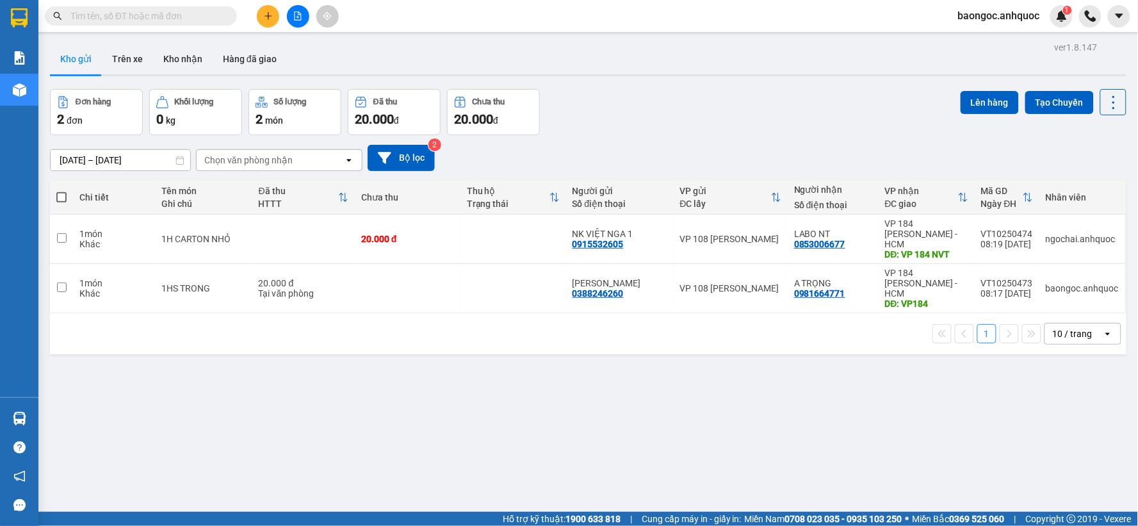
click at [150, 14] on input "text" at bounding box center [145, 16] width 151 height 14
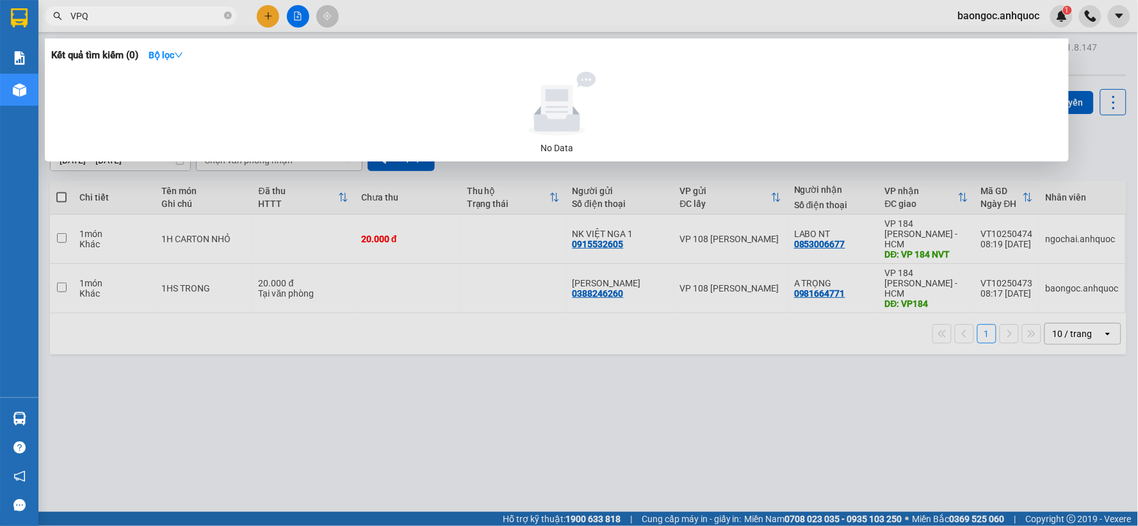
type input "VPQ1"
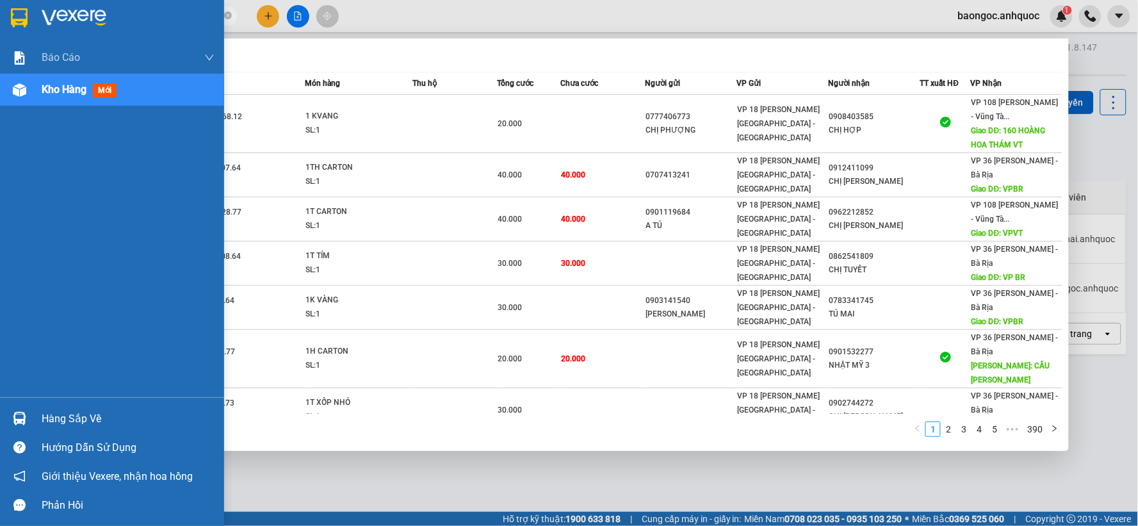
drag, startPoint x: 95, startPoint y: 11, endPoint x: 0, endPoint y: 7, distance: 94.8
click at [0, 7] on section "Kết quả tìm kiếm ( 3896 ) Bộ lọc Mã ĐH Trạng thái Món hàng Thu hộ Tổng cước Chư…" at bounding box center [569, 263] width 1138 height 526
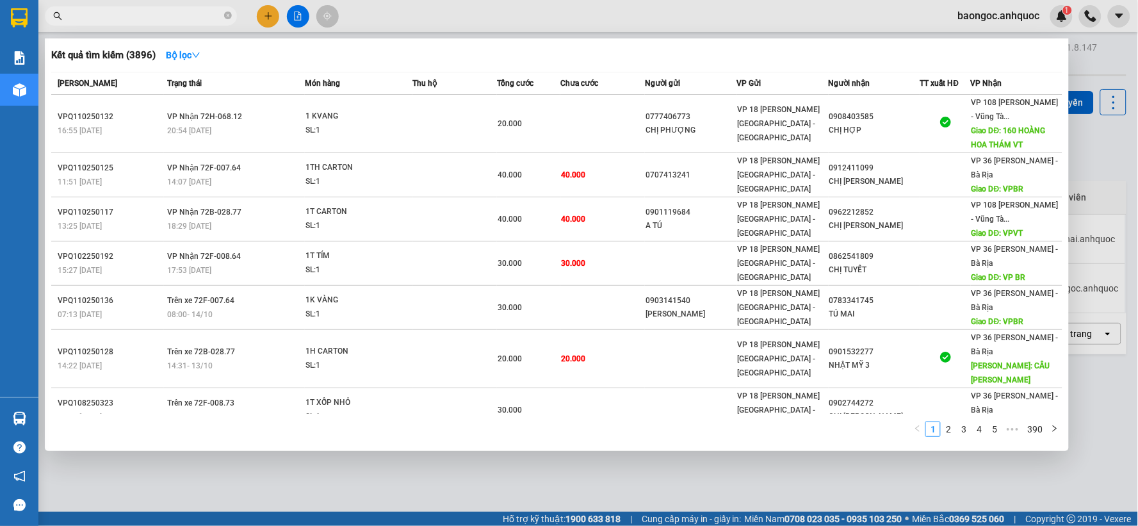
click at [745, 476] on div at bounding box center [569, 263] width 1138 height 526
click at [187, 15] on input "text" at bounding box center [145, 16] width 151 height 14
type input "VPQ1110250128"
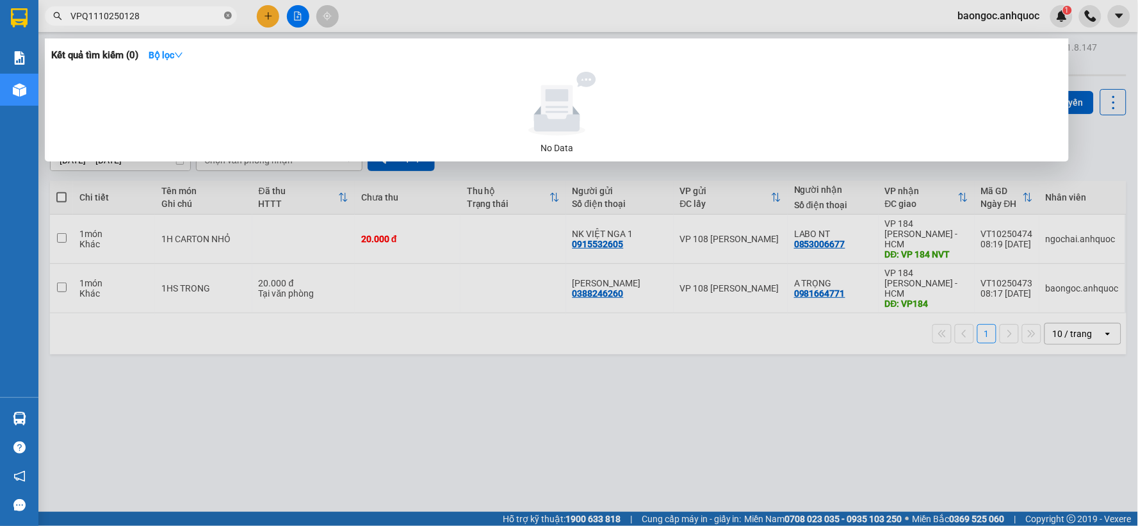
click at [226, 13] on icon "close-circle" at bounding box center [228, 16] width 8 height 8
click at [90, 14] on input "VPQ1110250128" at bounding box center [145, 16] width 151 height 14
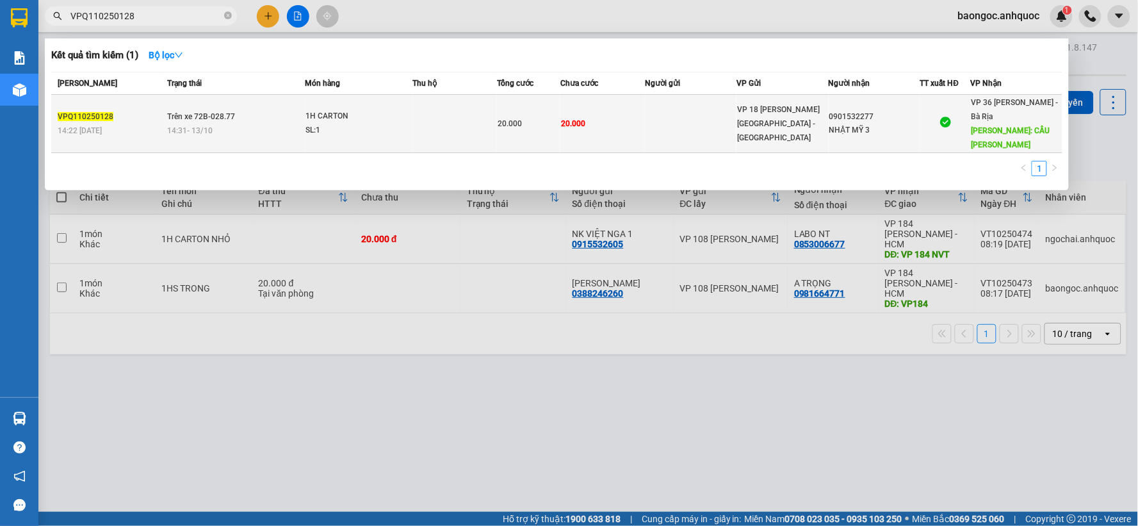
type input "VPQ110250128"
click at [478, 117] on td at bounding box center [454, 124] width 85 height 58
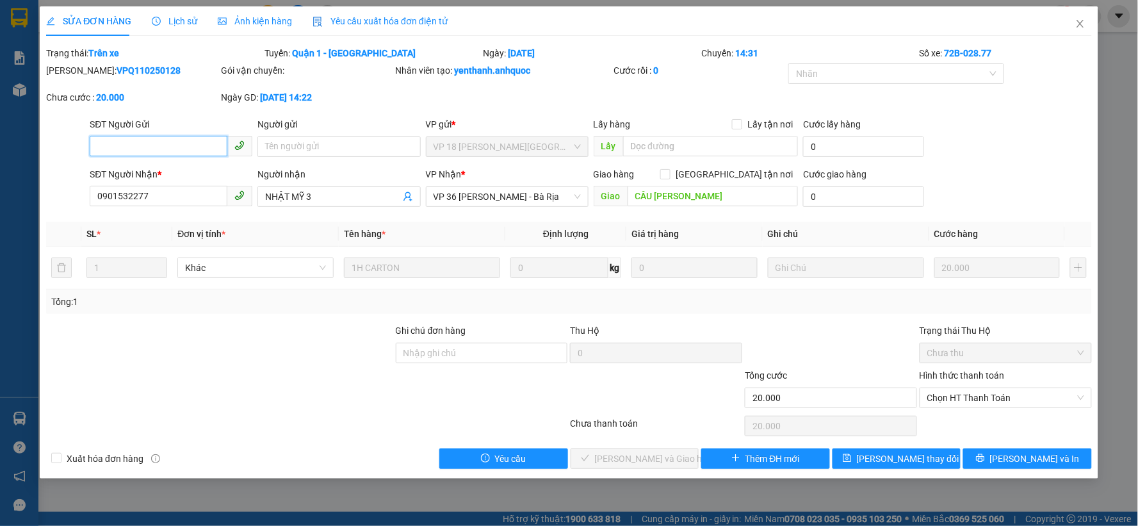
type input "0901532277"
type input "NHẬT MỸ 3"
type input "CẦU NGỌC HÀ"
type input "20.000"
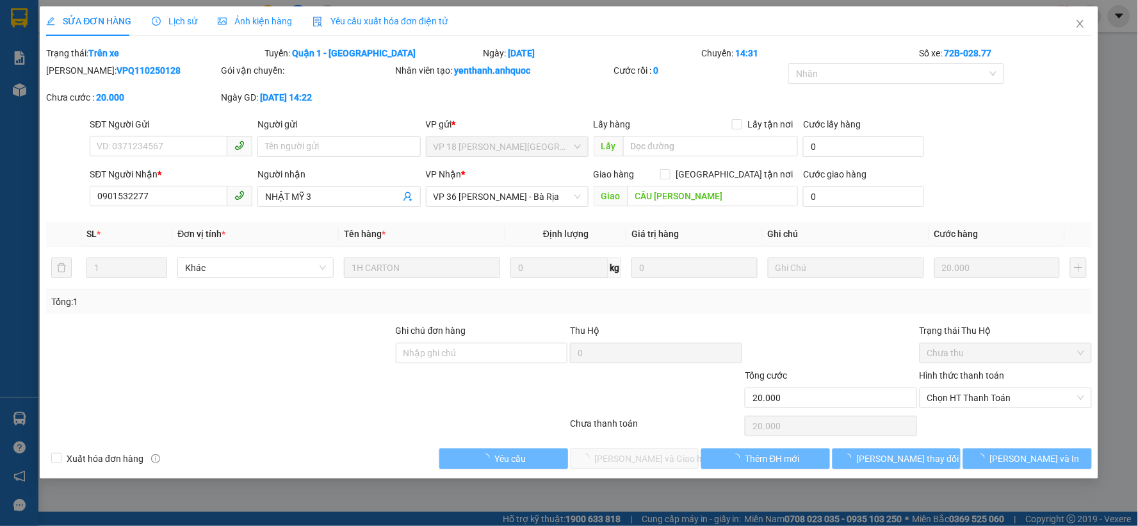
click at [182, 20] on span "Lịch sử" at bounding box center [174, 21] width 45 height 10
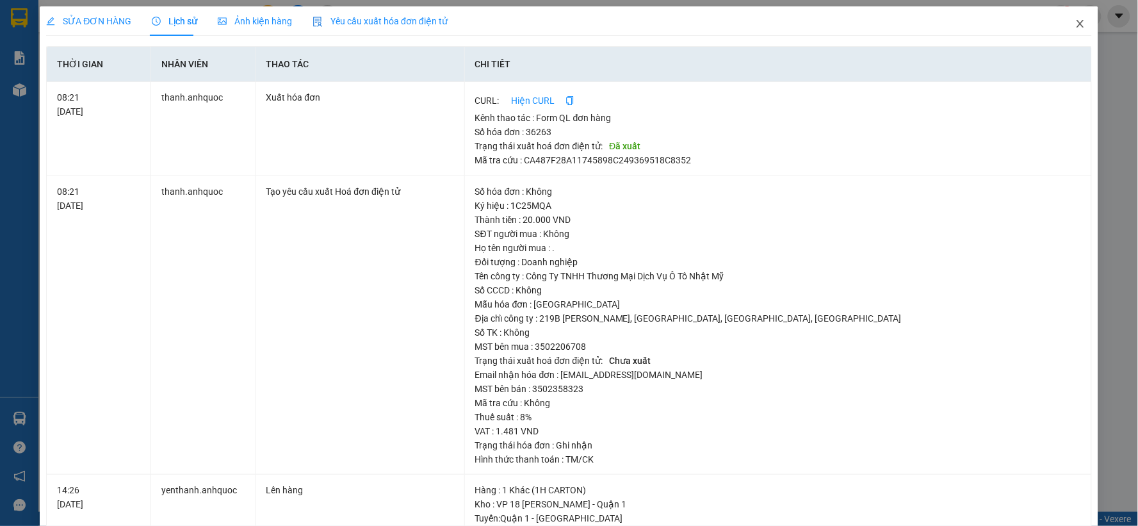
click at [1075, 22] on icon "close" at bounding box center [1080, 24] width 10 height 10
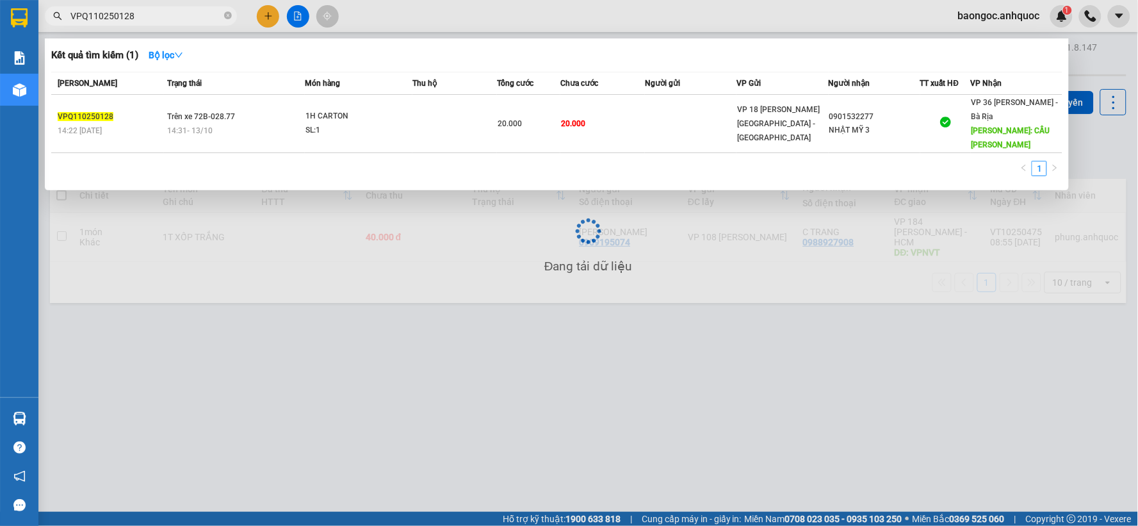
click at [167, 18] on input "VPQ110250128" at bounding box center [145, 16] width 151 height 14
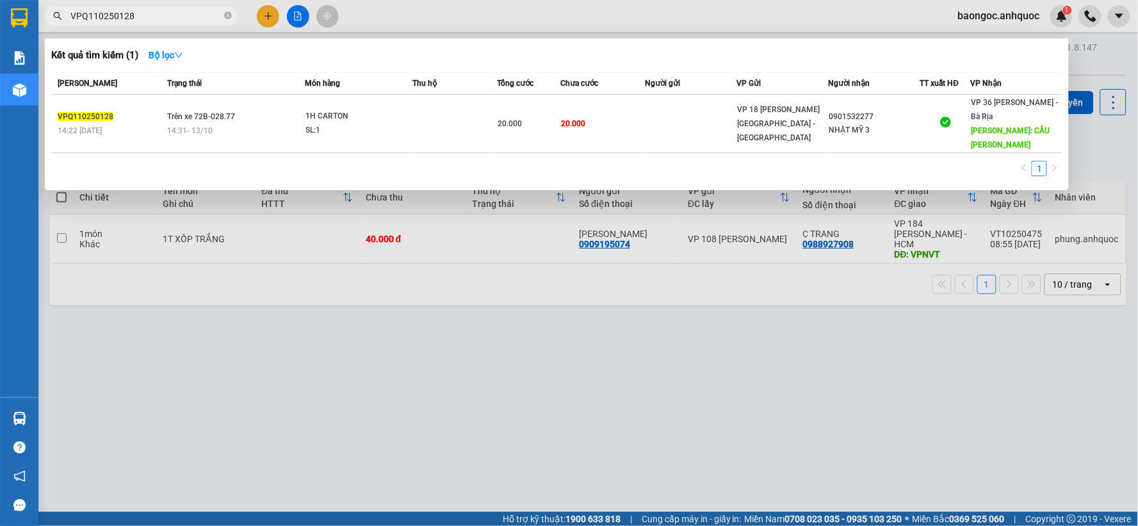
click at [317, 415] on div at bounding box center [569, 263] width 1138 height 526
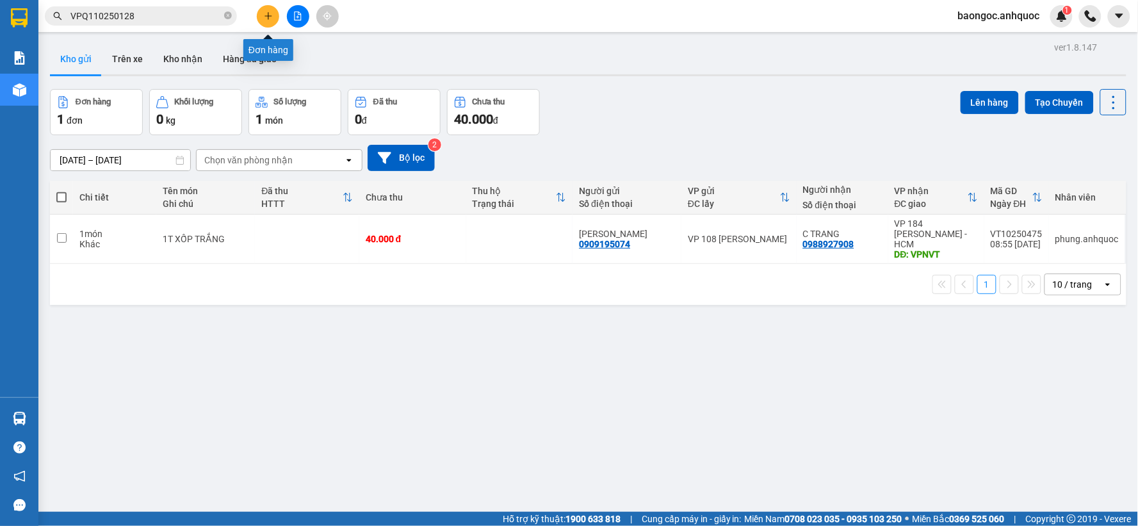
click at [272, 19] on icon "plus" at bounding box center [268, 16] width 9 height 9
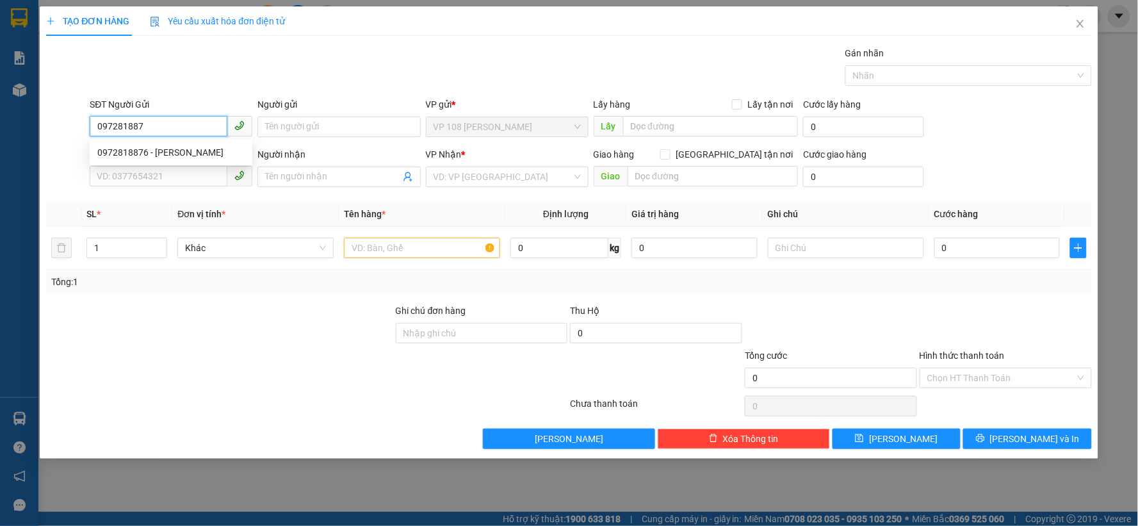
type input "0972818876"
click at [181, 155] on div "0972818876 - C THANH" at bounding box center [170, 152] width 147 height 14
type input "C THANH"
type input "0938175390"
type input "ANH TÍ"
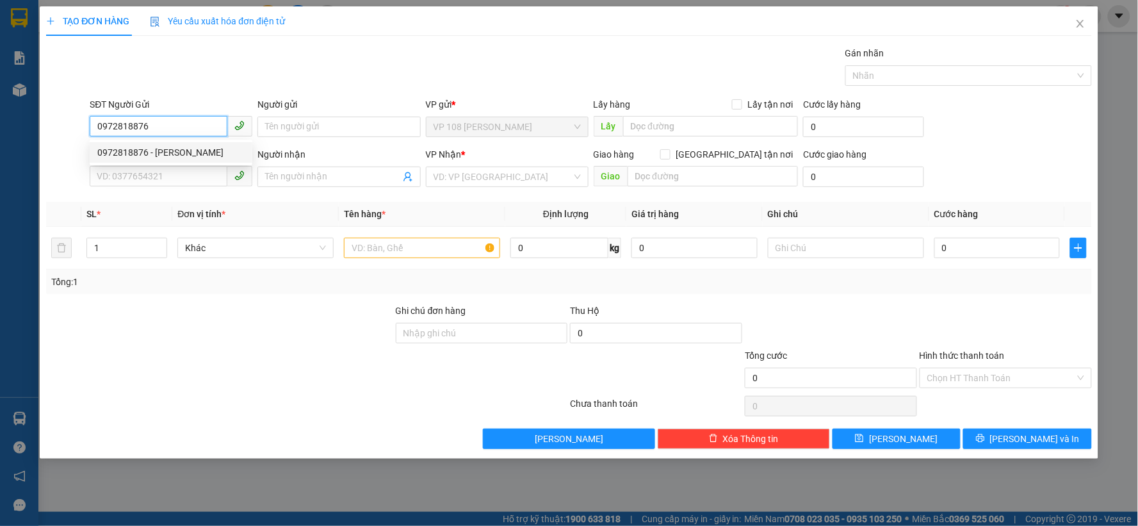
type input "VPNVT"
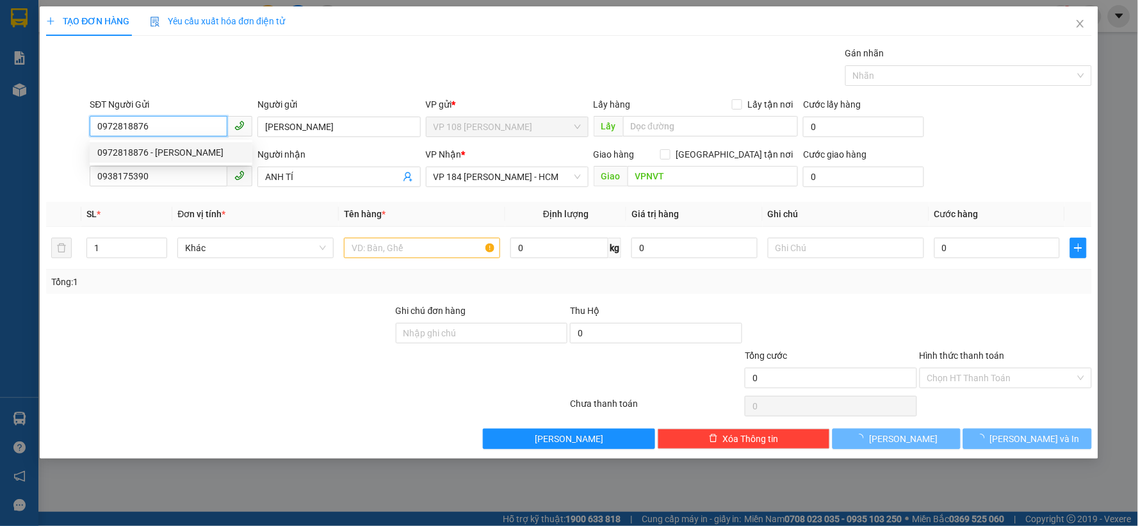
type input "40.000"
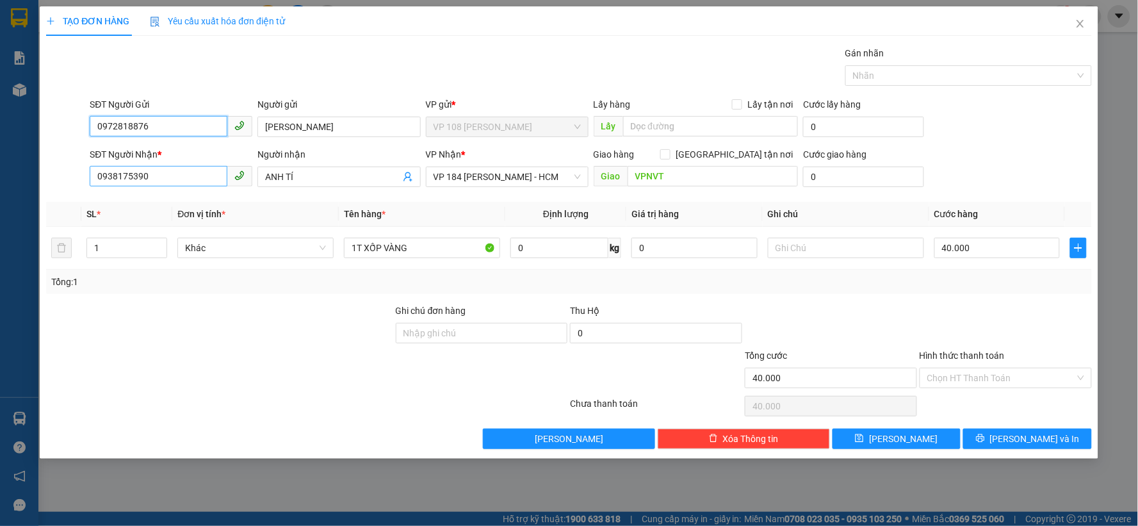
type input "0972818876"
click at [150, 175] on input "0938175390" at bounding box center [159, 176] width 138 height 20
drag, startPoint x: 149, startPoint y: 180, endPoint x: 6, endPoint y: 190, distance: 143.2
click at [9, 190] on div "TẠO ĐƠN HÀNG Yêu cầu xuất hóa đơn điện tử Transit Pickup Surcharge Ids Transit …" at bounding box center [569, 263] width 1138 height 526
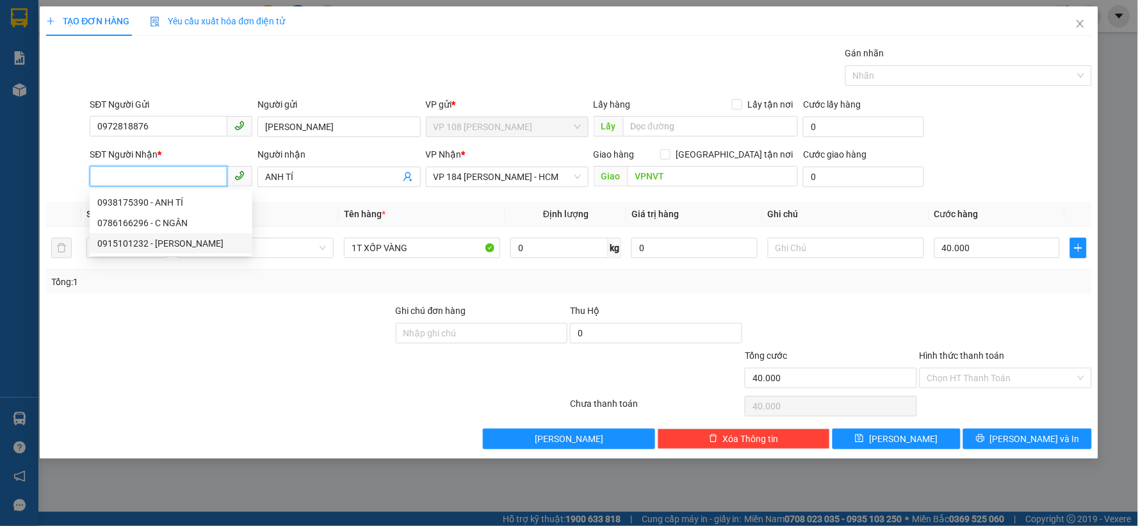
click at [126, 242] on div "0915101232 - C HỒNG" at bounding box center [170, 243] width 147 height 14
type input "0915101232"
type input "C HỒNG"
type input "VP NVT"
type input "TM 17/9 THỦY"
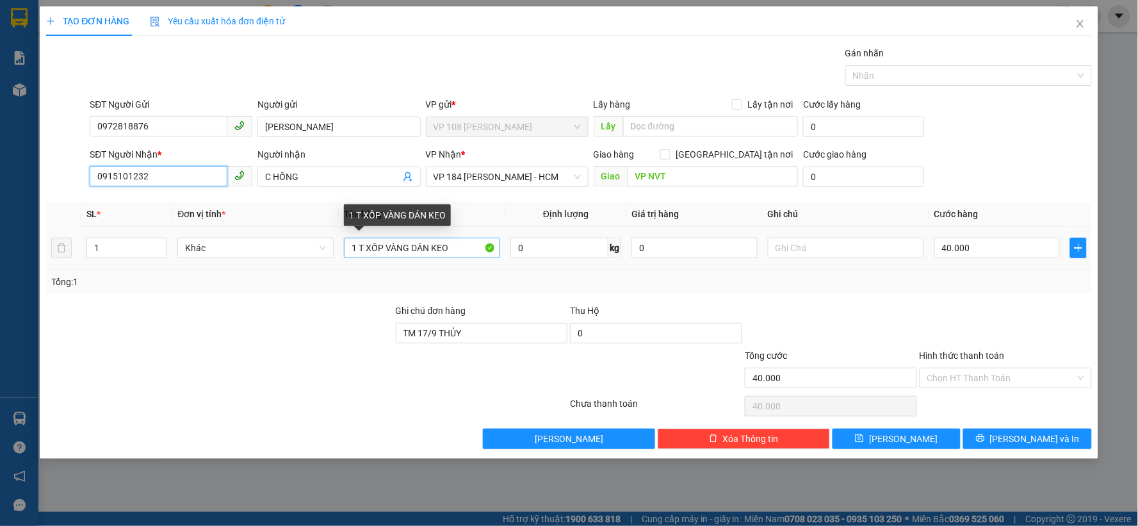
type input "0915101232"
drag, startPoint x: 466, startPoint y: 248, endPoint x: 413, endPoint y: 254, distance: 52.9
click at [413, 254] on input "1 T XỐP VÀNG DÁN KEO" at bounding box center [422, 248] width 156 height 20
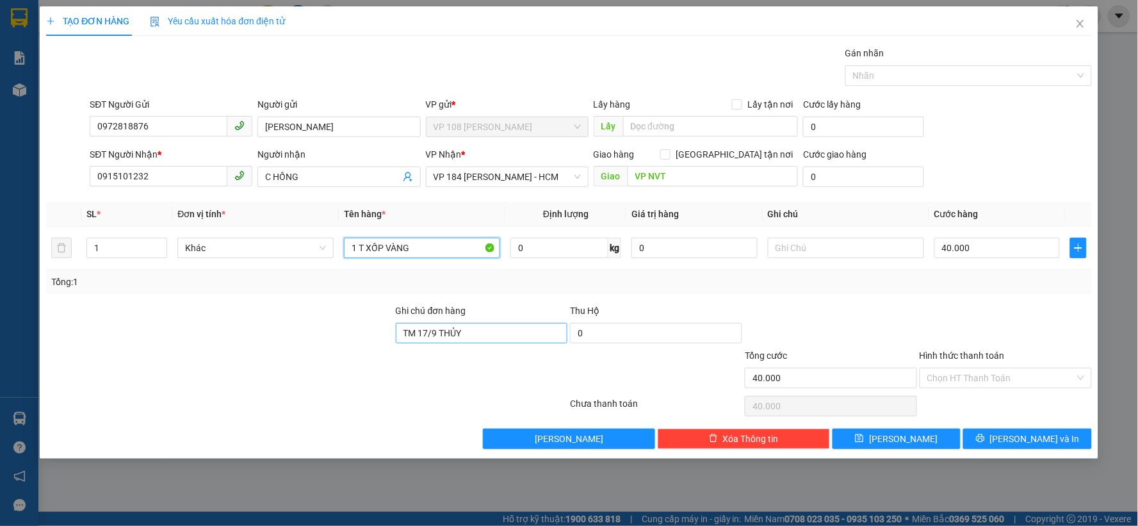
type input "1 T XỐP VÀNG"
drag, startPoint x: 501, startPoint y: 334, endPoint x: 319, endPoint y: 348, distance: 183.0
click at [323, 348] on form "Ghi chú đơn hàng TM 17/9 THỦY Thu Hộ 0 Tổng cước 40.000 Hình thức thanh toán Ch…" at bounding box center [569, 349] width 1046 height 90
click at [987, 437] on button "Lưu và In" at bounding box center [1027, 438] width 129 height 20
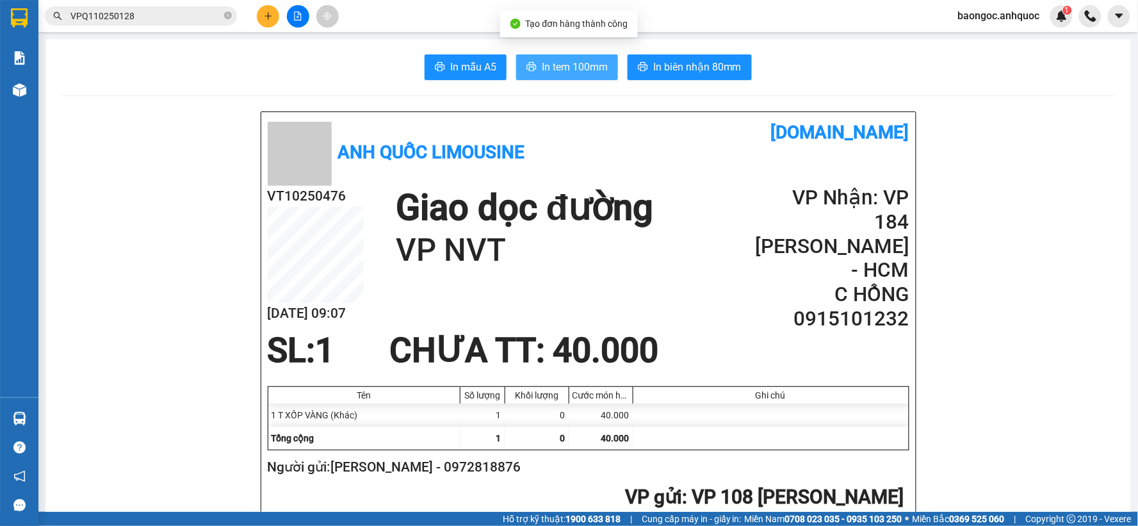
click at [589, 69] on span "In tem 100mm" at bounding box center [575, 67] width 66 height 16
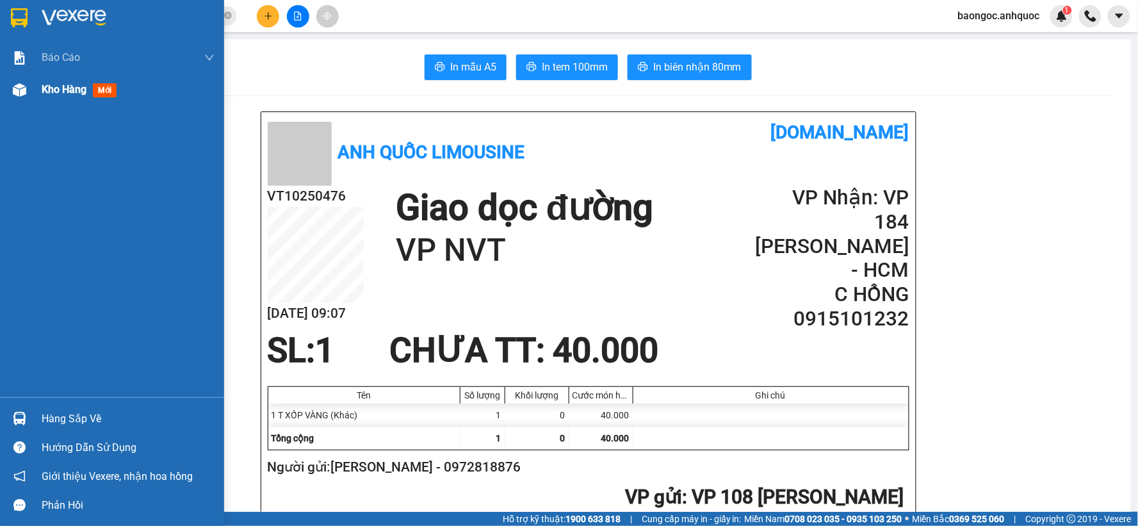
click at [70, 93] on span "Kho hàng" at bounding box center [64, 89] width 45 height 12
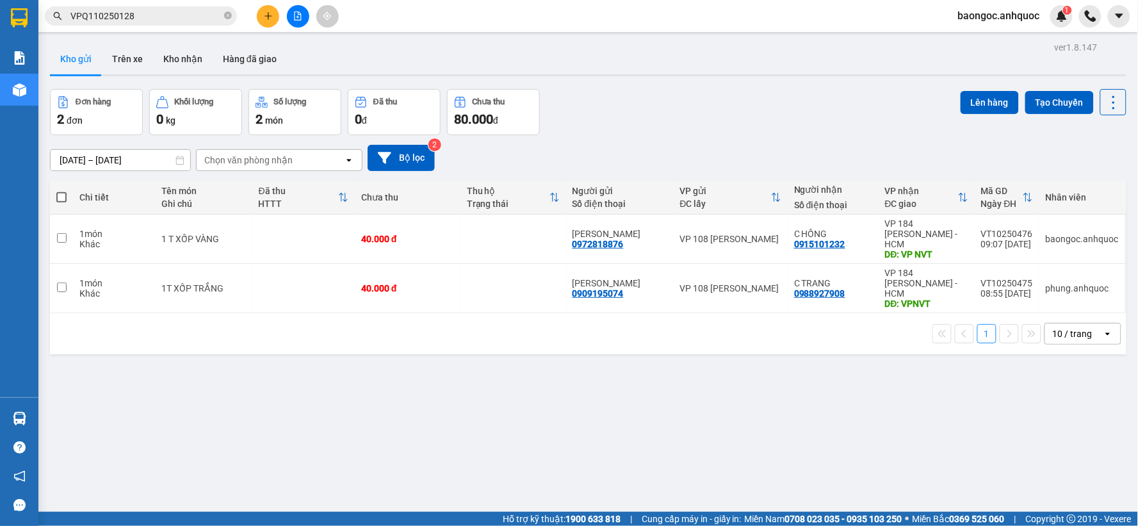
click at [62, 196] on span at bounding box center [61, 197] width 10 height 10
click at [61, 191] on input "checkbox" at bounding box center [61, 191] width 0 height 0
checkbox input "true"
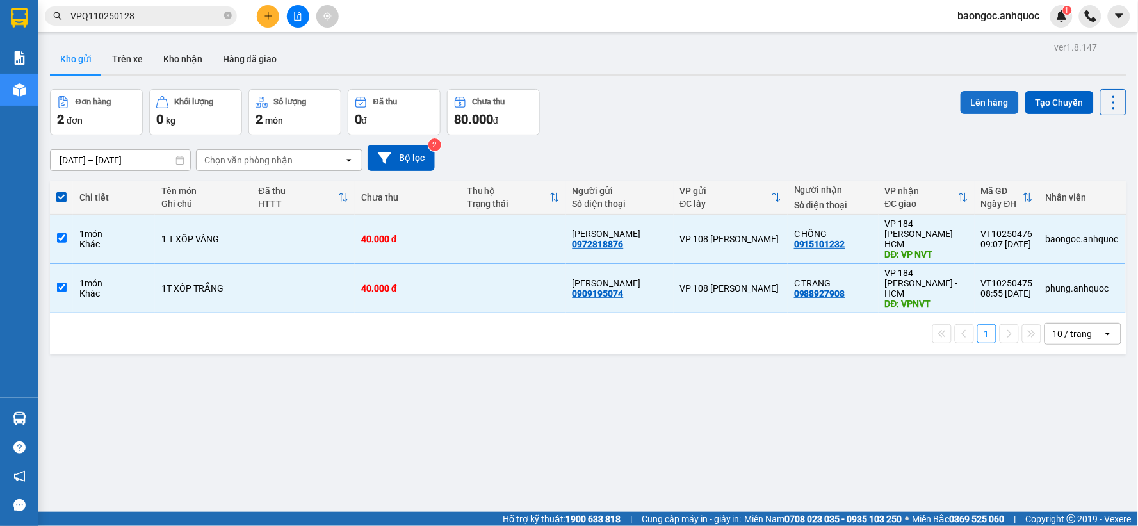
click at [985, 104] on button "Lên hàng" at bounding box center [990, 102] width 58 height 23
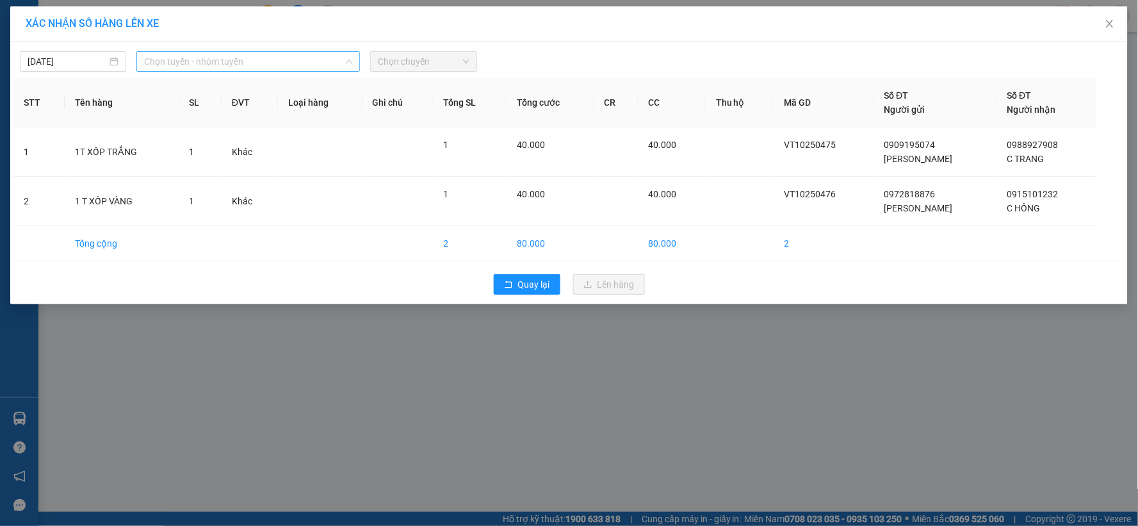
click at [189, 68] on span "Chọn tuyến - nhóm tuyến" at bounding box center [248, 61] width 208 height 19
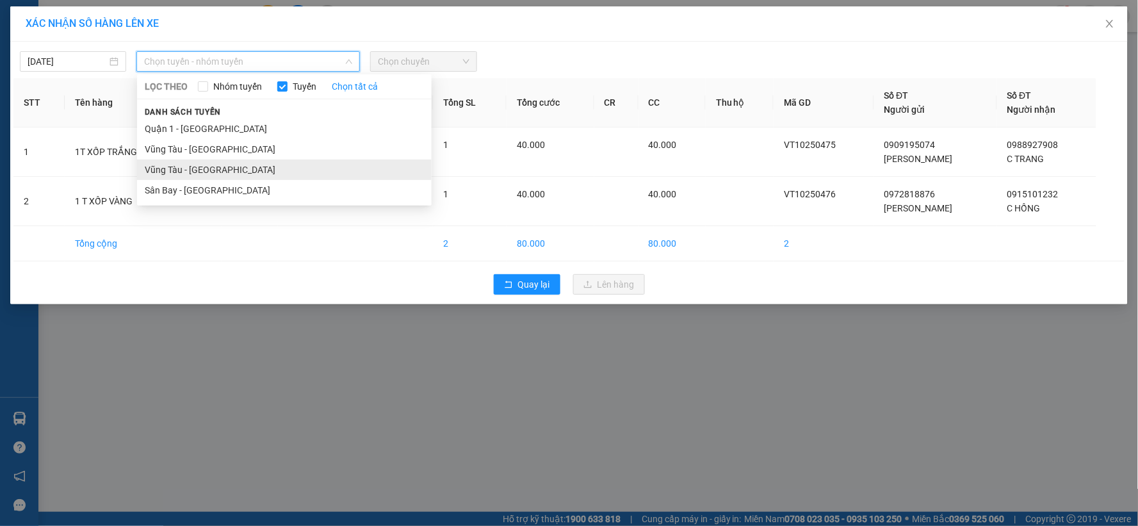
click at [201, 169] on li "Vũng Tàu - Sân Bay" at bounding box center [284, 169] width 295 height 20
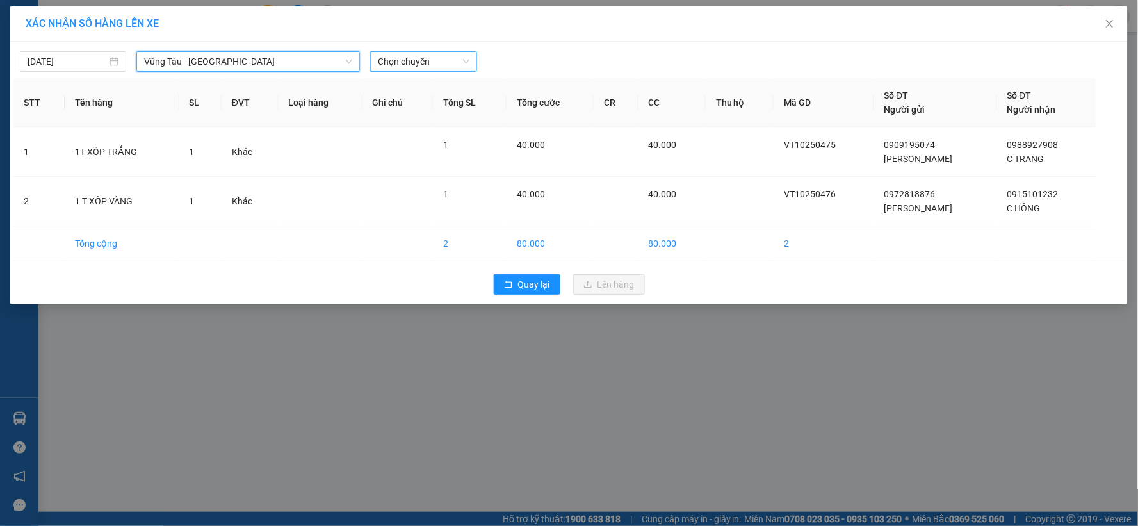
click at [404, 60] on span "Chọn chuyến" at bounding box center [423, 61] width 91 height 19
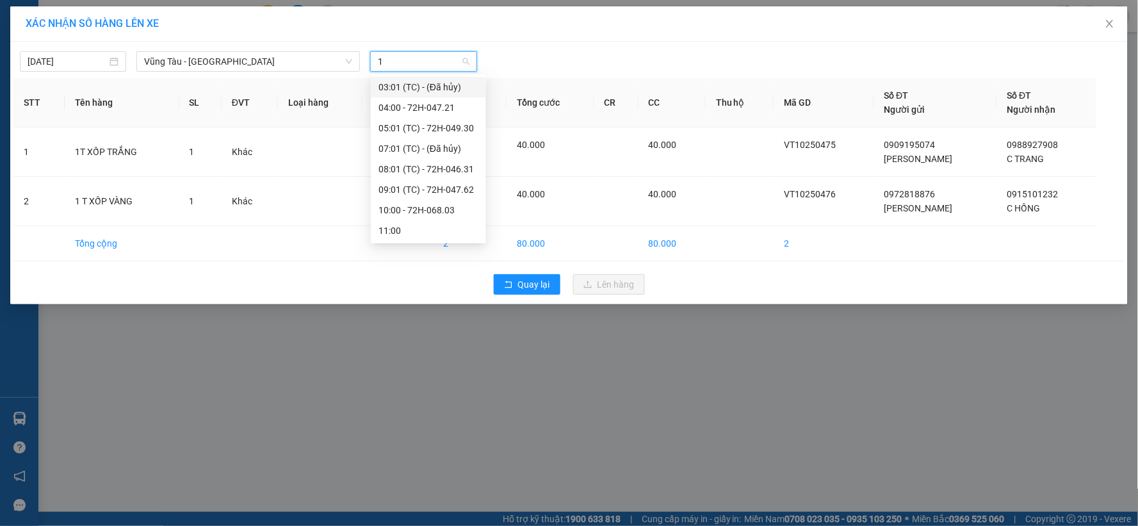
type input "10"
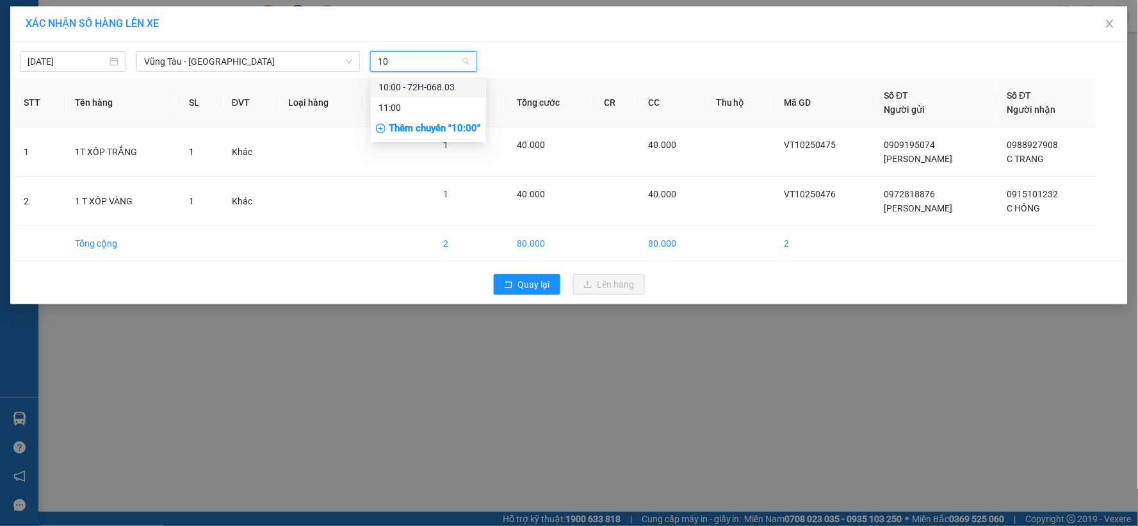
click at [385, 81] on div "10:00 - 72H-068.03" at bounding box center [428, 87] width 100 height 14
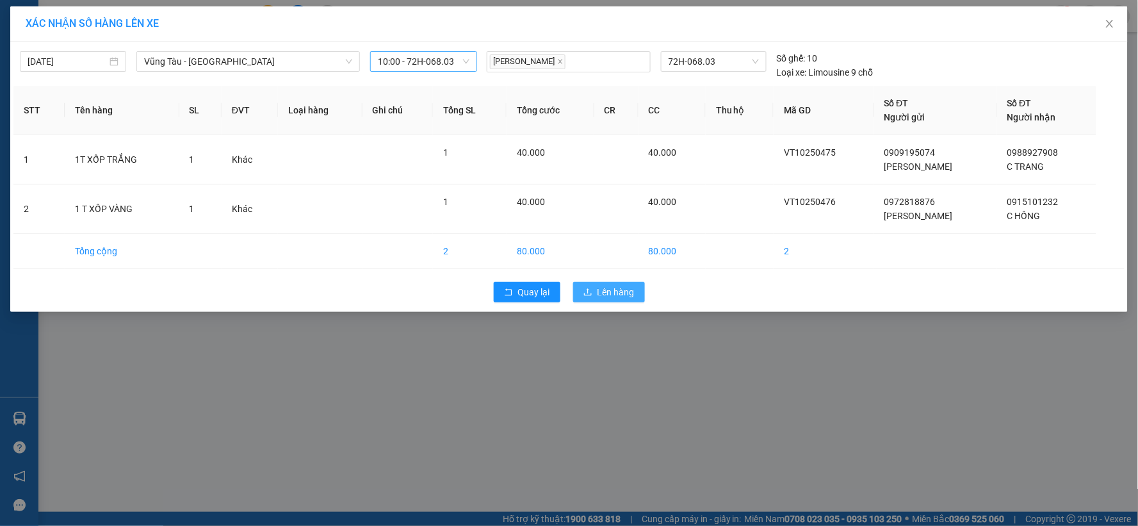
click at [590, 293] on icon "upload" at bounding box center [587, 292] width 9 height 9
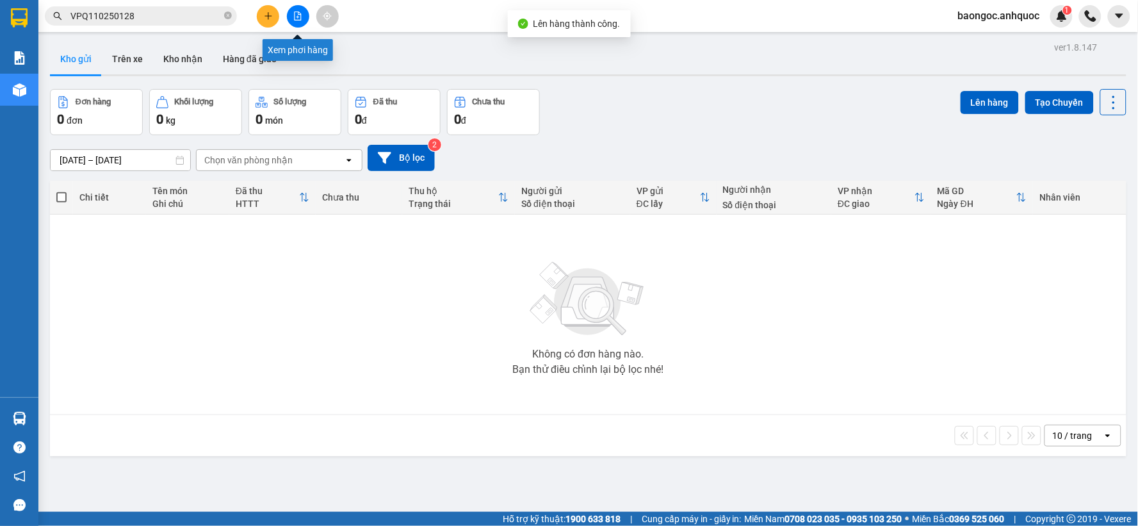
click at [290, 21] on button at bounding box center [298, 16] width 22 height 22
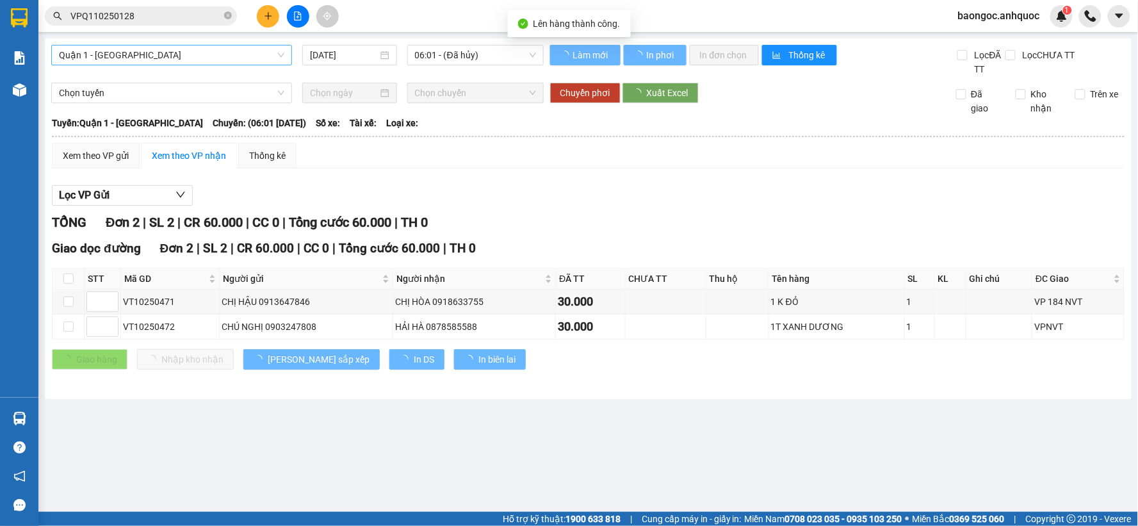
click at [195, 65] on div "Quận 1 - Vũng Tàu" at bounding box center [171, 55] width 241 height 20
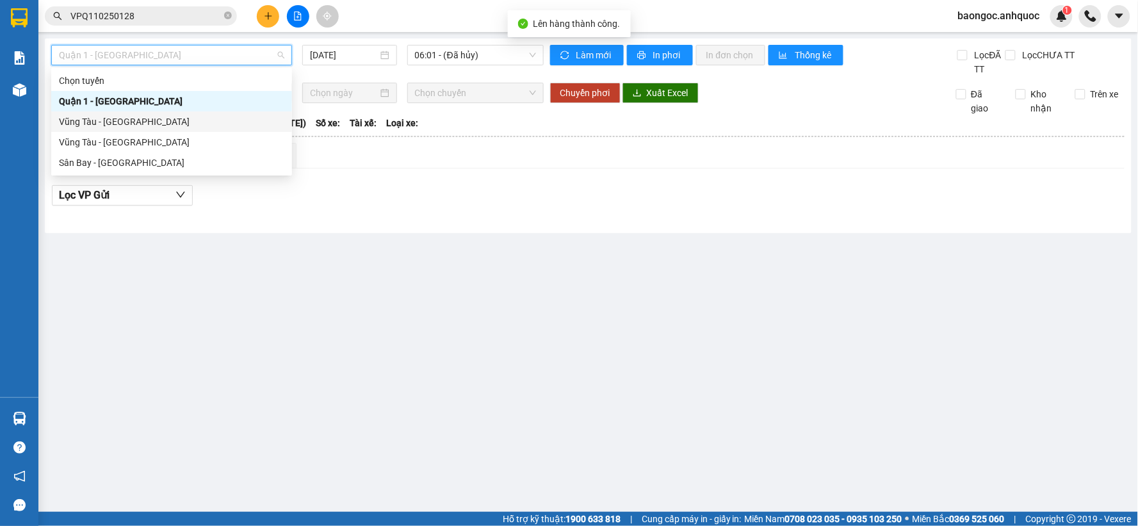
click at [156, 117] on div "Vũng Tàu - Quận 1" at bounding box center [171, 122] width 225 height 14
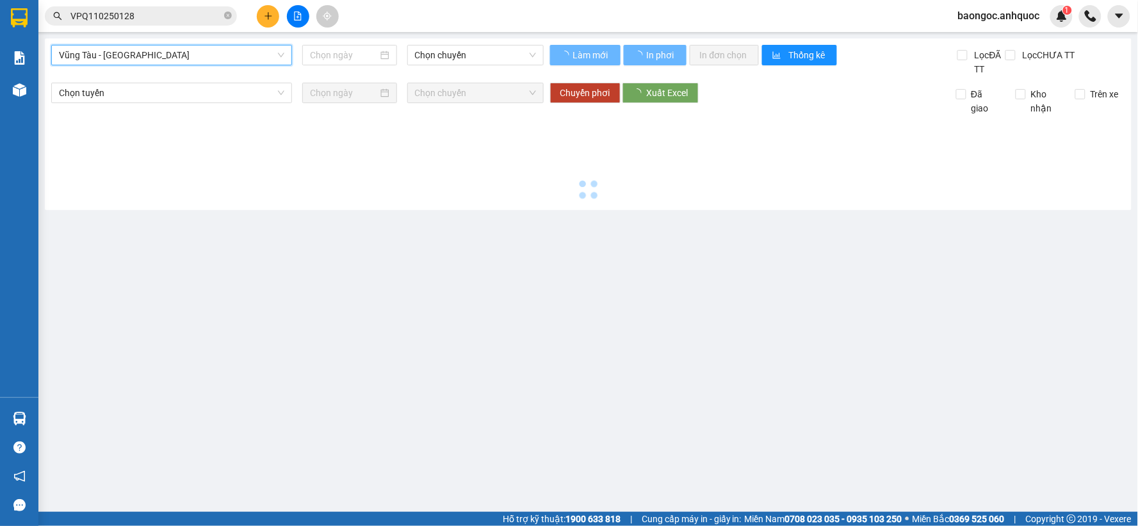
type input "14/10/2025"
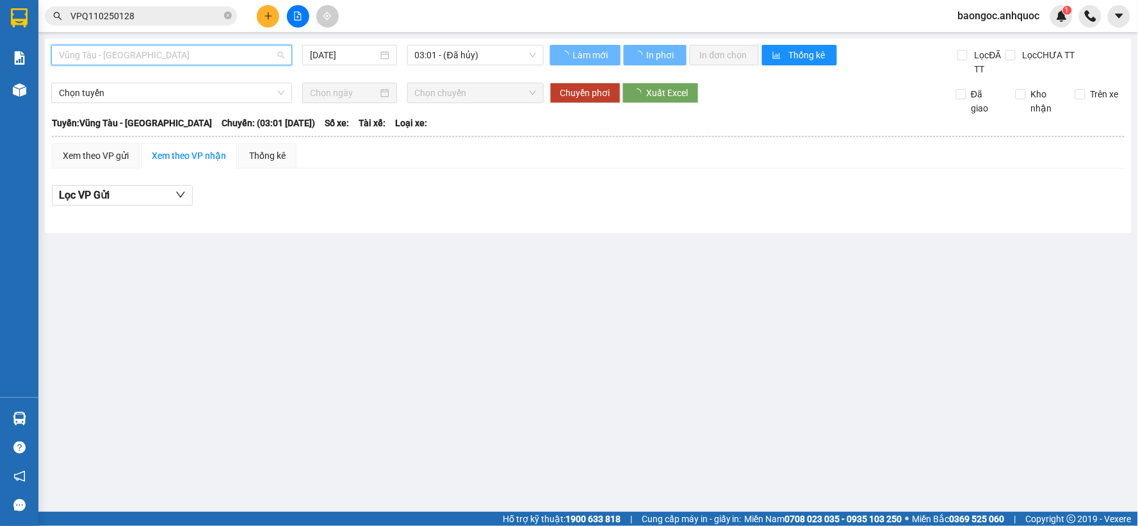
click at [177, 55] on span "Vũng Tàu - Quận 1" at bounding box center [171, 54] width 225 height 19
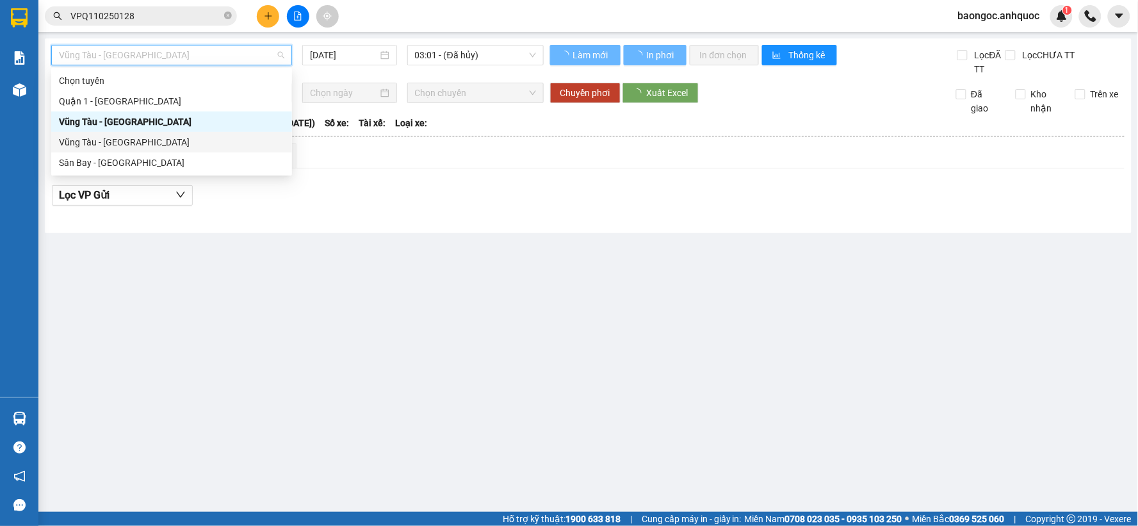
click at [138, 138] on div "Vũng Tàu - Sân Bay" at bounding box center [171, 142] width 225 height 14
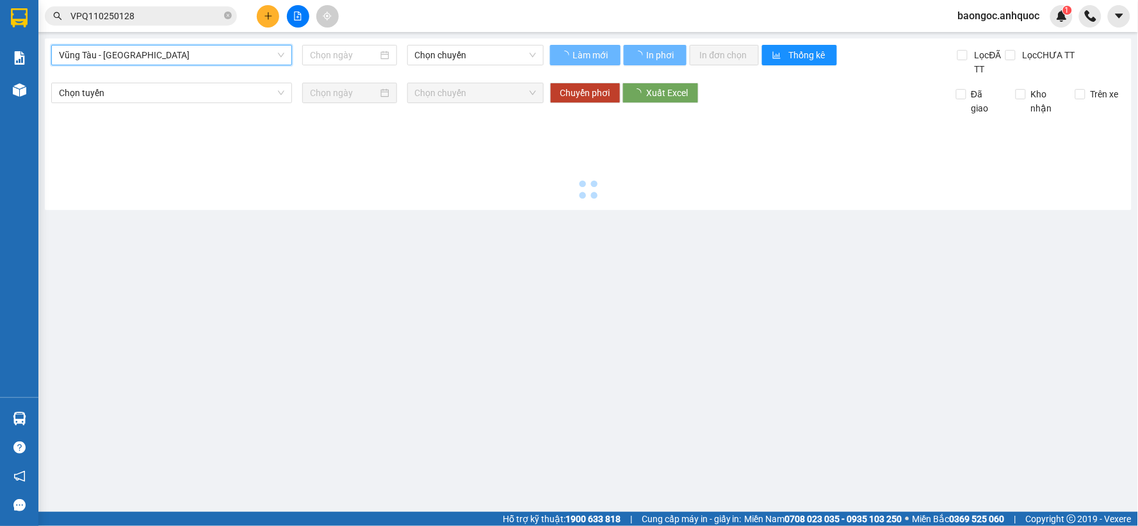
type input "14/10/2025"
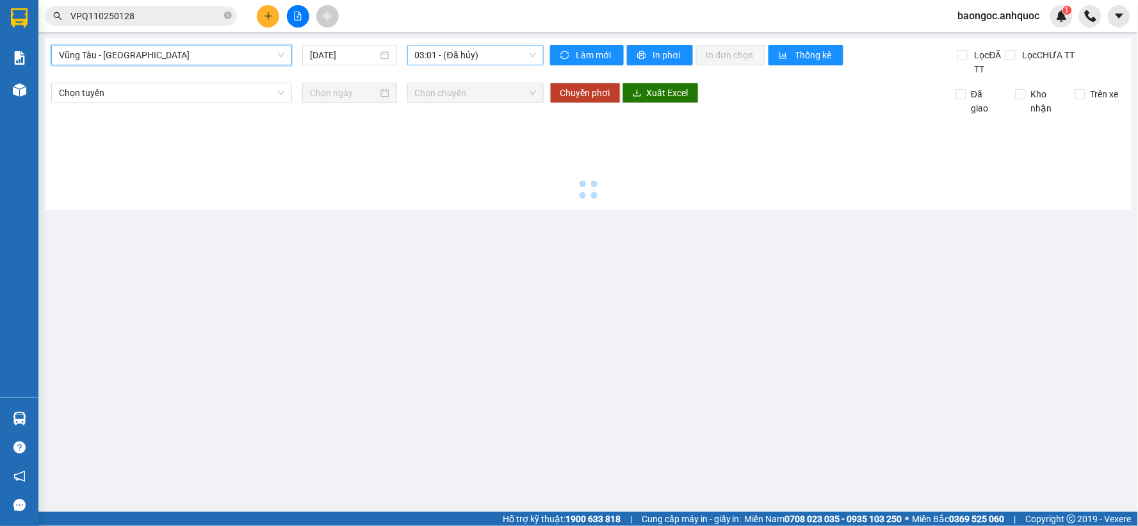
click at [490, 60] on span "03:01 - (Đã hủy)" at bounding box center [475, 54] width 121 height 19
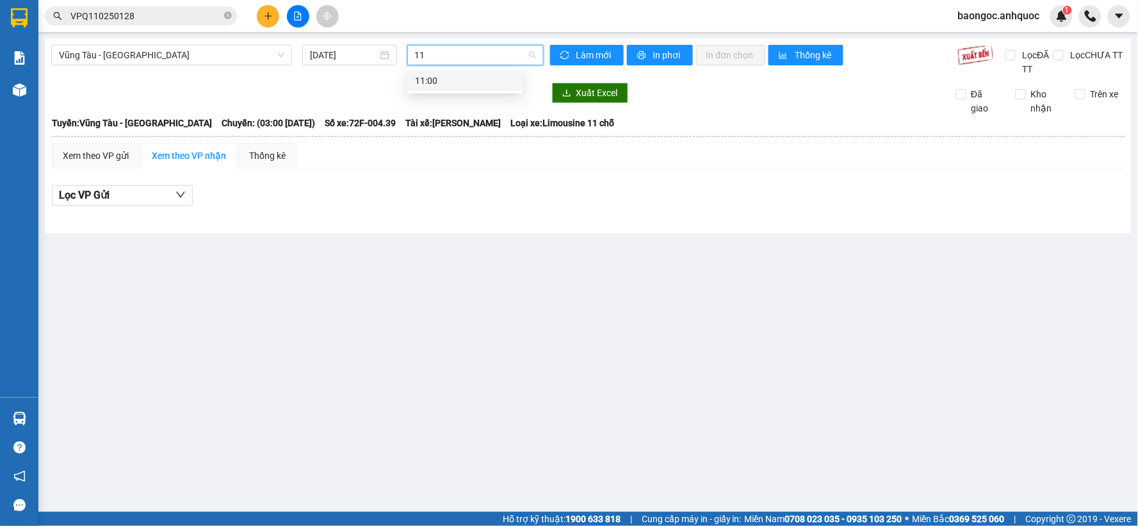
drag, startPoint x: 461, startPoint y: 58, endPoint x: 354, endPoint y: 41, distance: 108.3
click at [354, 41] on div "Vũng Tàu - Sân Bay 14/10/2025 11 Làm mới In phơi In đơn chọn Thống kê Lọc ĐÃ TT…" at bounding box center [588, 135] width 1087 height 195
type input "10"
click at [446, 83] on div "10:00 - 72H-068.03" at bounding box center [465, 81] width 100 height 14
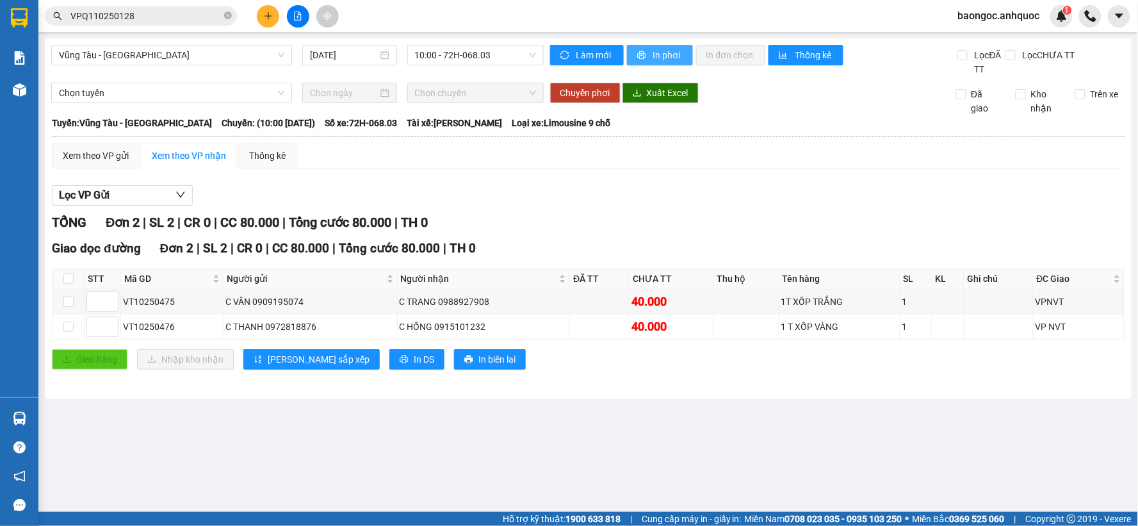
click at [671, 53] on span "In phơi" at bounding box center [667, 55] width 29 height 14
click at [647, 53] on span "printer" at bounding box center [642, 56] width 11 height 10
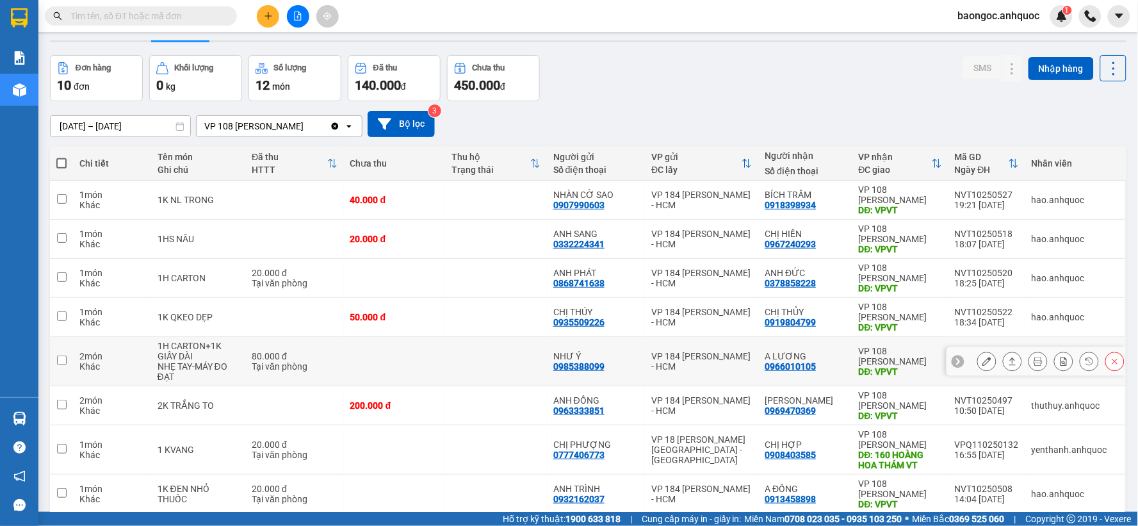
scroll to position [26, 0]
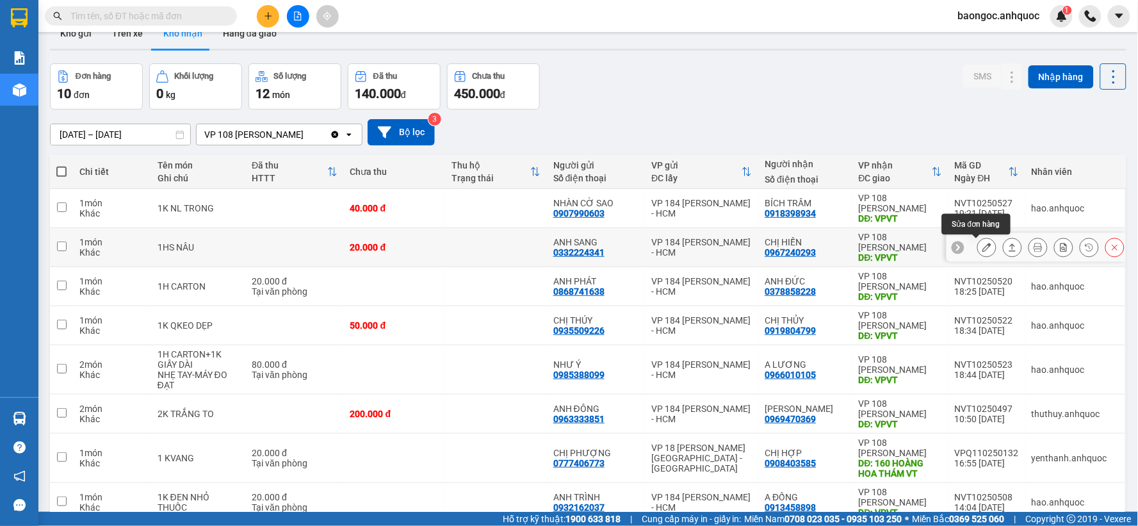
click at [982, 245] on icon at bounding box center [986, 247] width 9 height 9
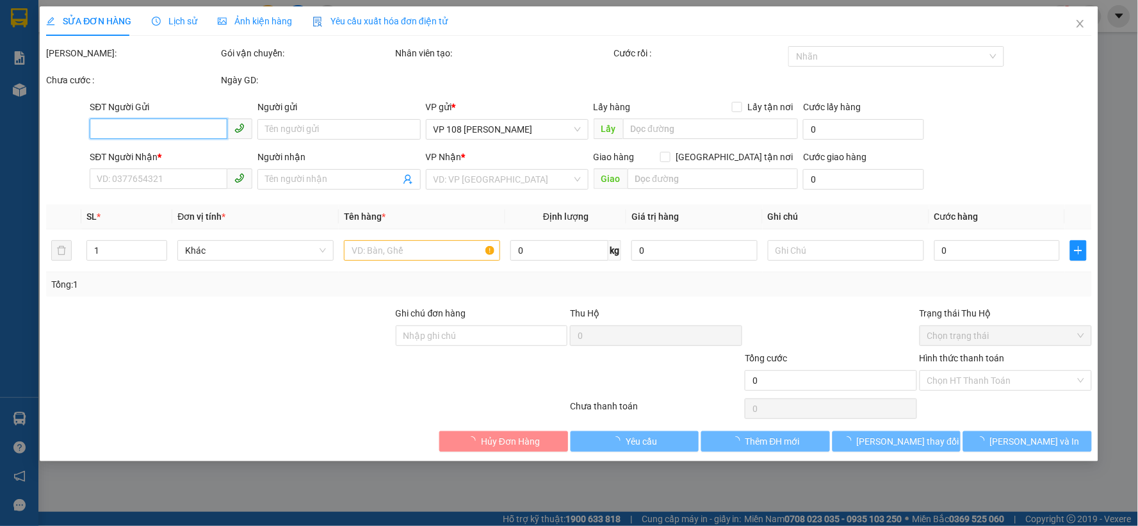
type input "0332224341"
type input "ANH SANG"
type input "0967240293"
type input "CHỊ HIỀN"
type input "VPVT"
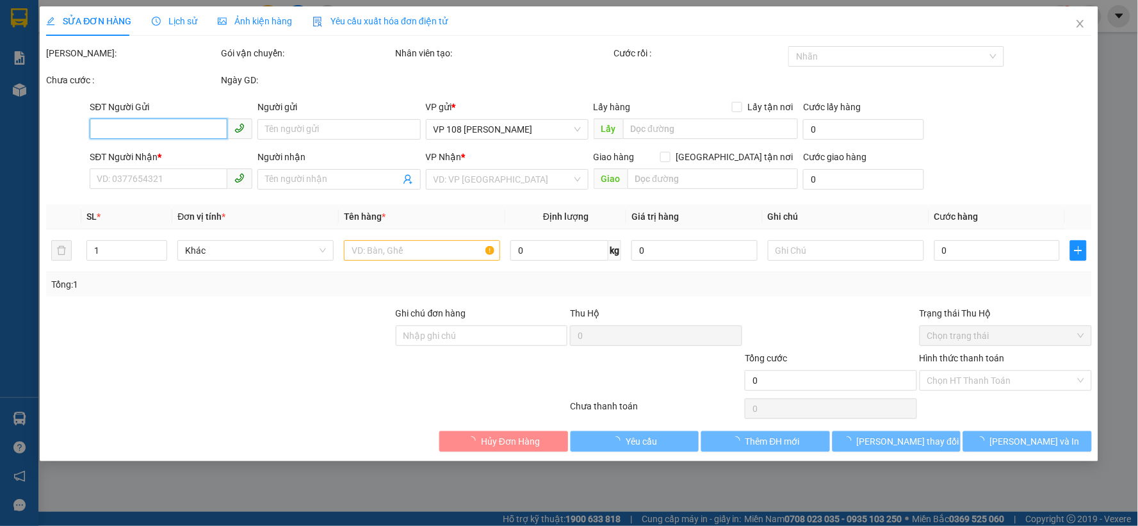
type input "20.000"
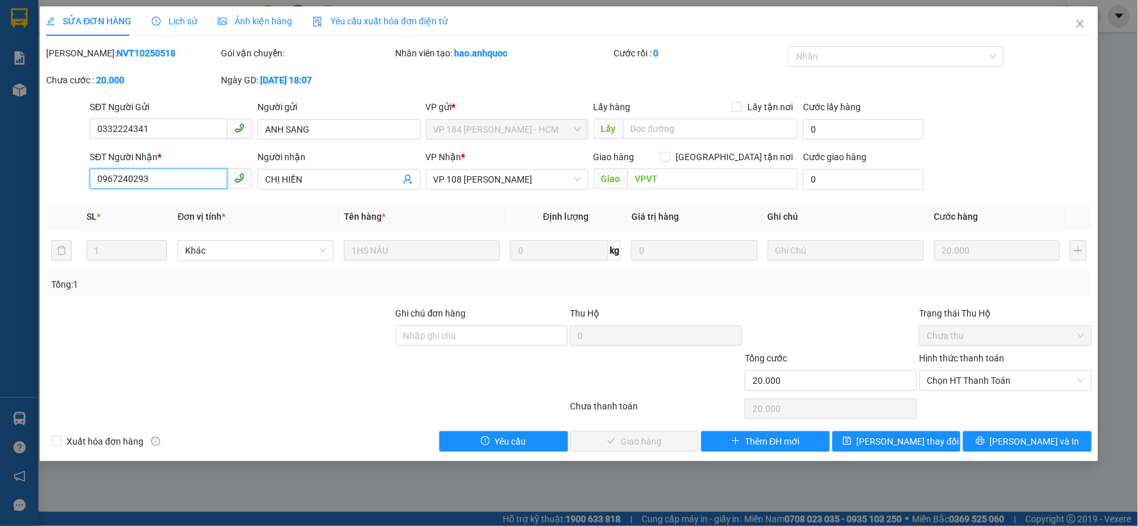
drag, startPoint x: 168, startPoint y: 177, endPoint x: 81, endPoint y: 181, distance: 87.8
click at [81, 181] on div "SĐT Người Nhận * 0967240293 0967240293 Người nhận CHỊ HIỀN VP Nhận * VP 108 Lê …" at bounding box center [569, 172] width 1048 height 45
drag, startPoint x: 152, startPoint y: 59, endPoint x: 78, endPoint y: 59, distance: 73.6
click at [78, 59] on div "Mã ĐH: NVT10250518" at bounding box center [132, 53] width 172 height 14
copy b "NVT10250518"
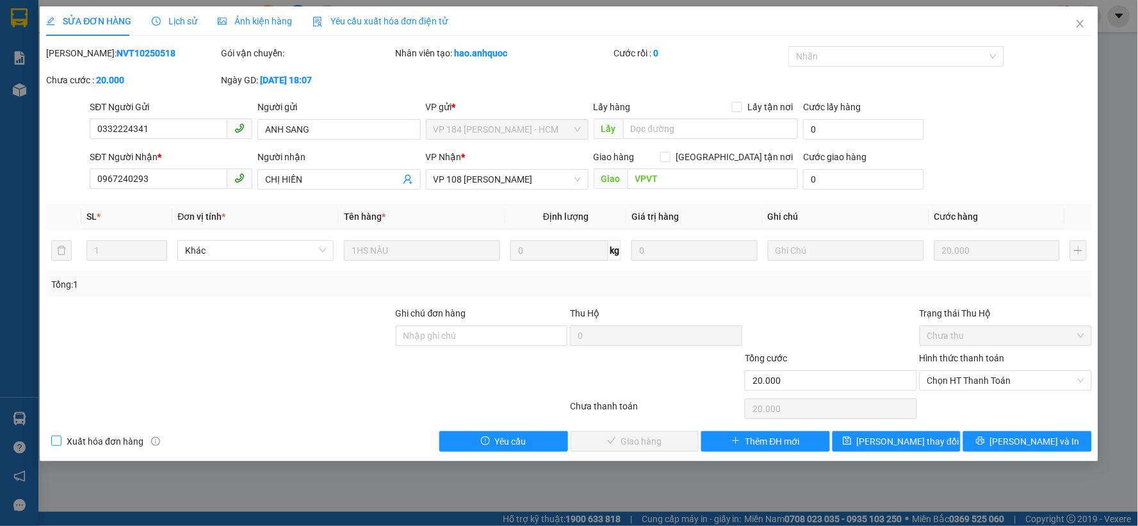
click at [99, 441] on span "Xuất hóa đơn hàng" at bounding box center [104, 441] width 87 height 14
click at [60, 441] on input "Xuất hóa đơn hàng" at bounding box center [55, 439] width 9 height 9
checkbox input "true"
click at [975, 388] on span "Chọn HT Thanh Toán" at bounding box center [1005, 380] width 157 height 19
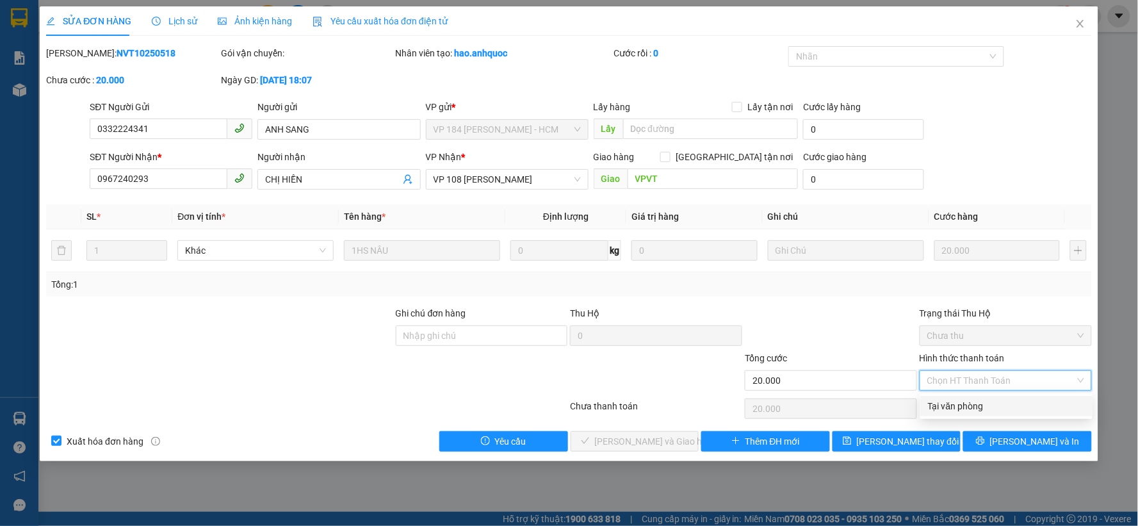
click at [971, 407] on div "Tại văn phòng" at bounding box center [1006, 406] width 157 height 14
type input "0"
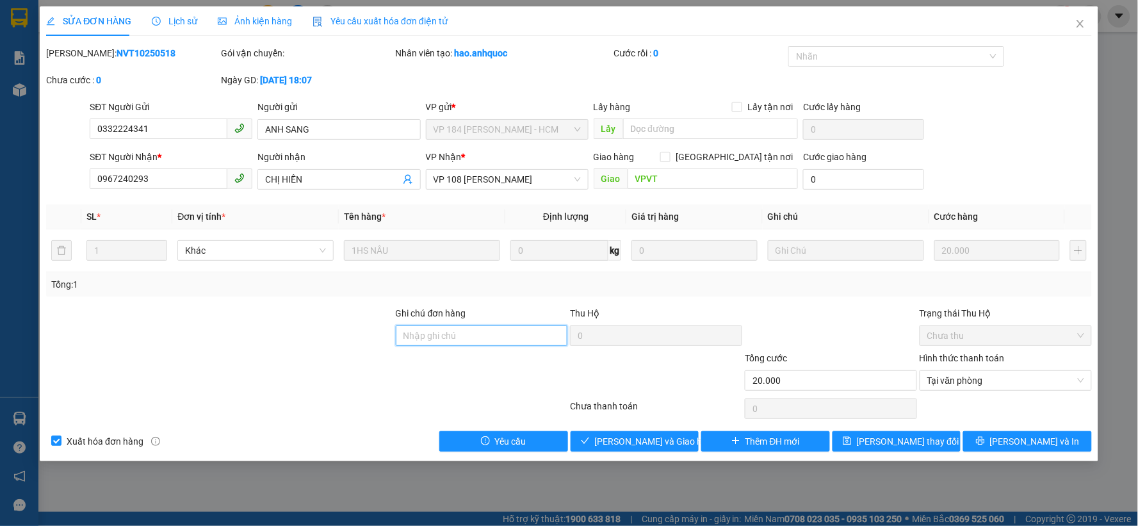
click at [436, 336] on input "Ghi chú đơn hàng" at bounding box center [482, 335] width 172 height 20
type input "CK SCB 14/10"
click at [610, 438] on span "Lưu và Giao hàng" at bounding box center [656, 441] width 123 height 14
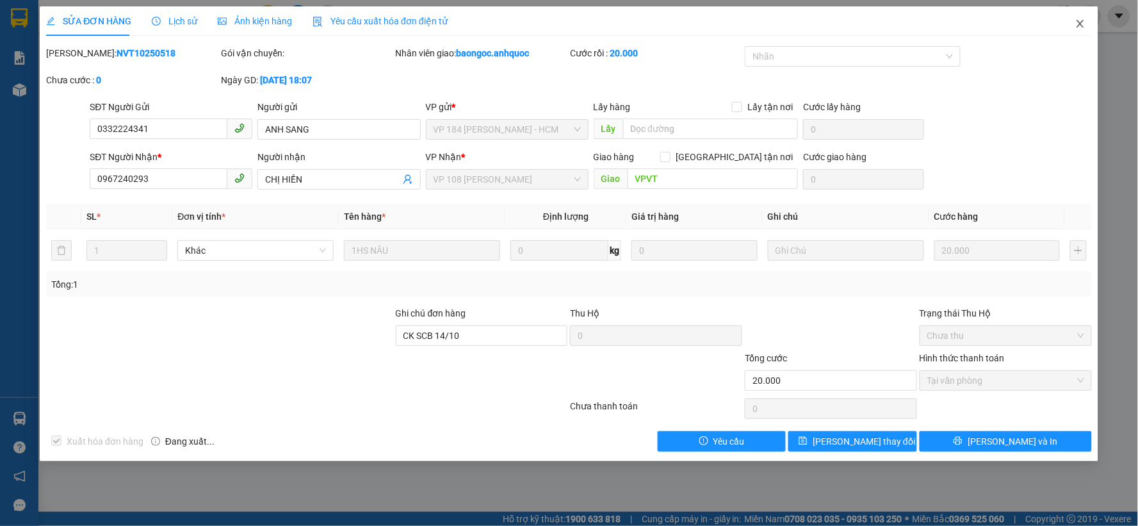
click at [1080, 24] on icon "close" at bounding box center [1079, 24] width 7 height 8
